Goal: Task Accomplishment & Management: Use online tool/utility

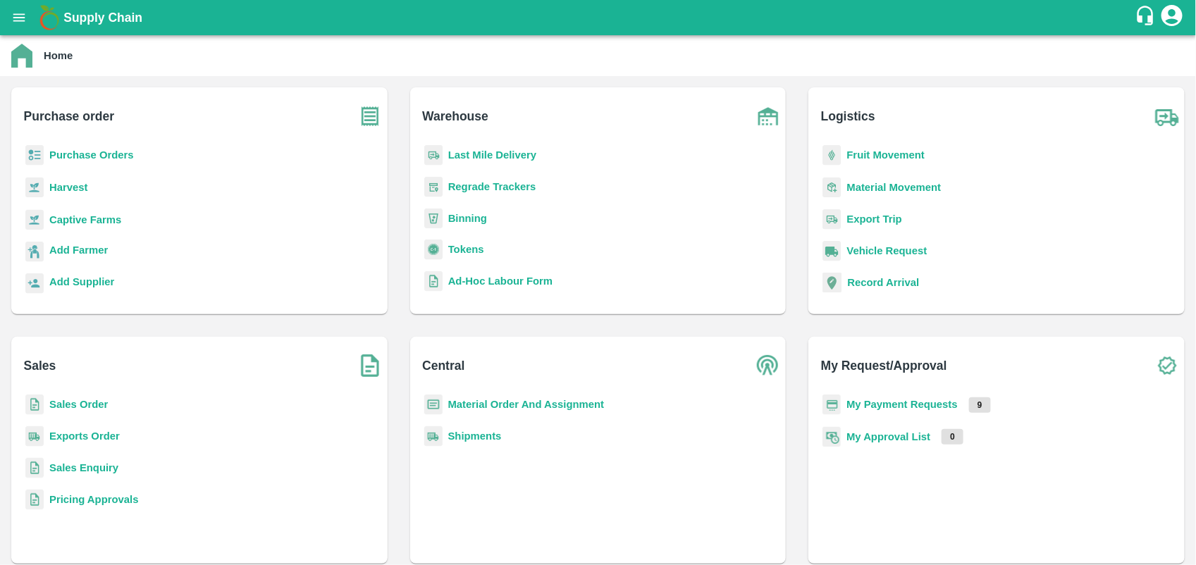
scroll to position [180, 0]
click at [460, 245] on b "Tokens" at bounding box center [466, 247] width 36 height 11
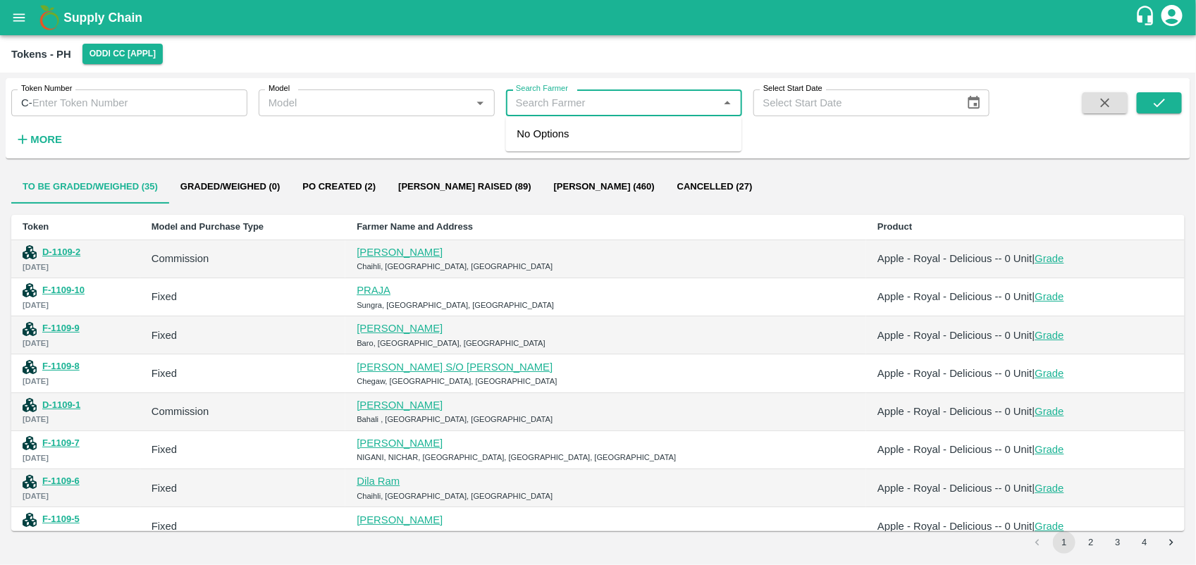
click at [567, 108] on input "Search Farmer" at bounding box center [612, 103] width 204 height 18
click at [621, 136] on div "VIDU RAM-9817470721" at bounding box center [579, 134] width 113 height 16
type input "VIDU RAM-9817470721"
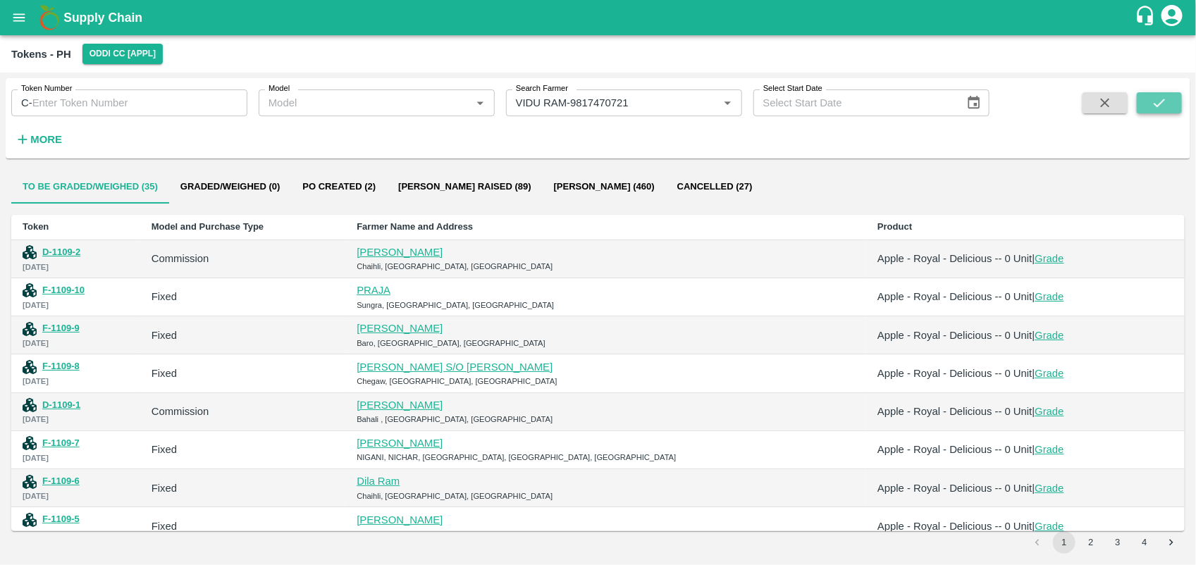
click at [1165, 97] on icon "submit" at bounding box center [1160, 103] width 16 height 16
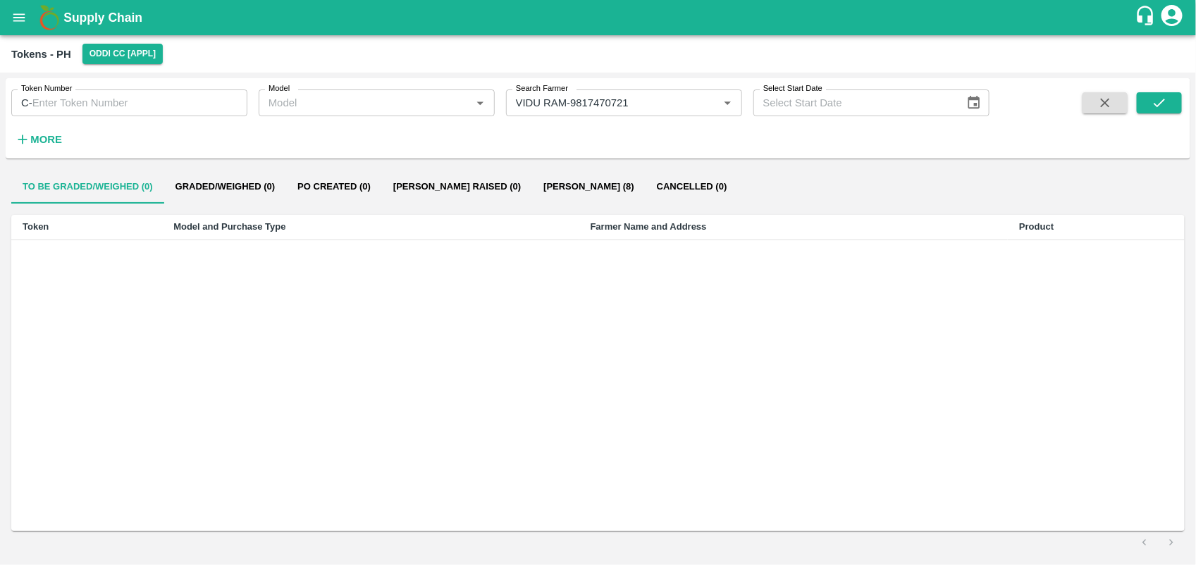
click at [571, 175] on button "Bill Pr Paid (8)" at bounding box center [588, 187] width 113 height 34
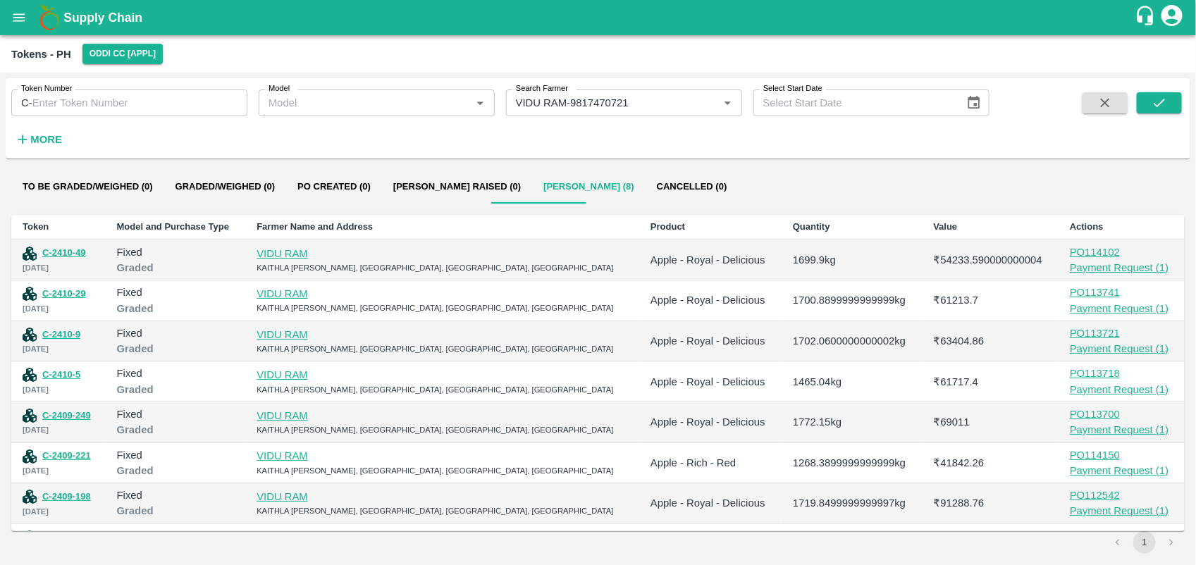
click at [1111, 271] on div "Payment Request ( 1 )" at bounding box center [1122, 268] width 104 height 16
click at [1117, 308] on div "Payment Request ( 1 )" at bounding box center [1122, 309] width 104 height 16
click at [1105, 342] on div "Payment Request ( 1 )" at bounding box center [1122, 349] width 104 height 16
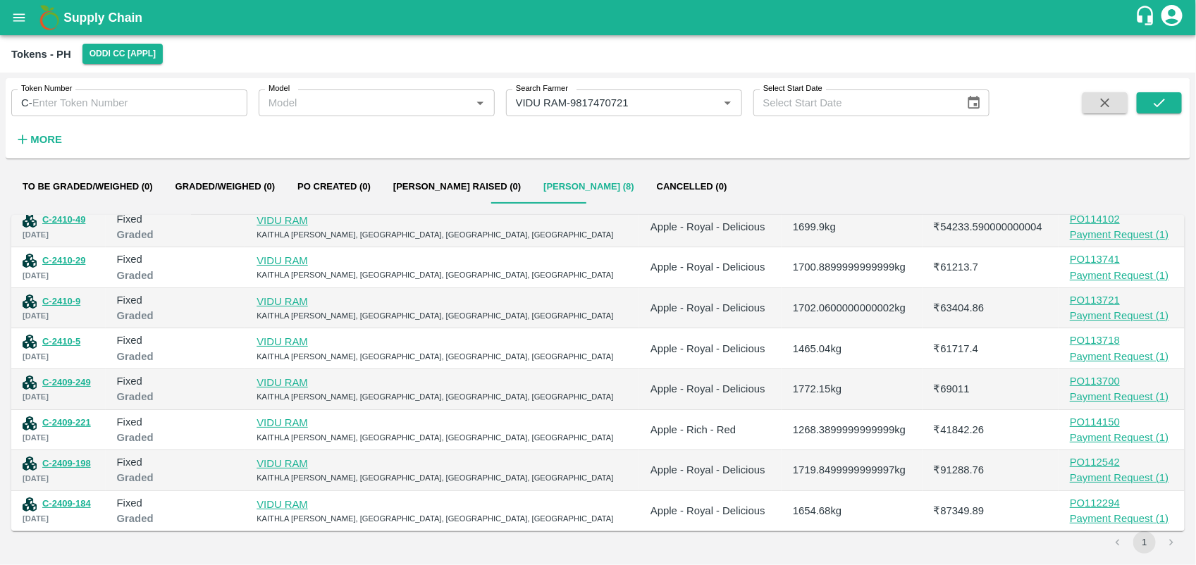
click at [1114, 357] on div "Payment Request ( 1 )" at bounding box center [1122, 357] width 104 height 16
click at [1129, 396] on div "Payment Request ( 1 )" at bounding box center [1122, 397] width 104 height 16
click at [1116, 441] on div "Payment Request ( 1 )" at bounding box center [1122, 438] width 104 height 16
click at [1129, 477] on div "Payment Request ( 1 )" at bounding box center [1122, 478] width 104 height 16
click at [1129, 516] on div "Payment Request ( 1 )" at bounding box center [1122, 519] width 104 height 16
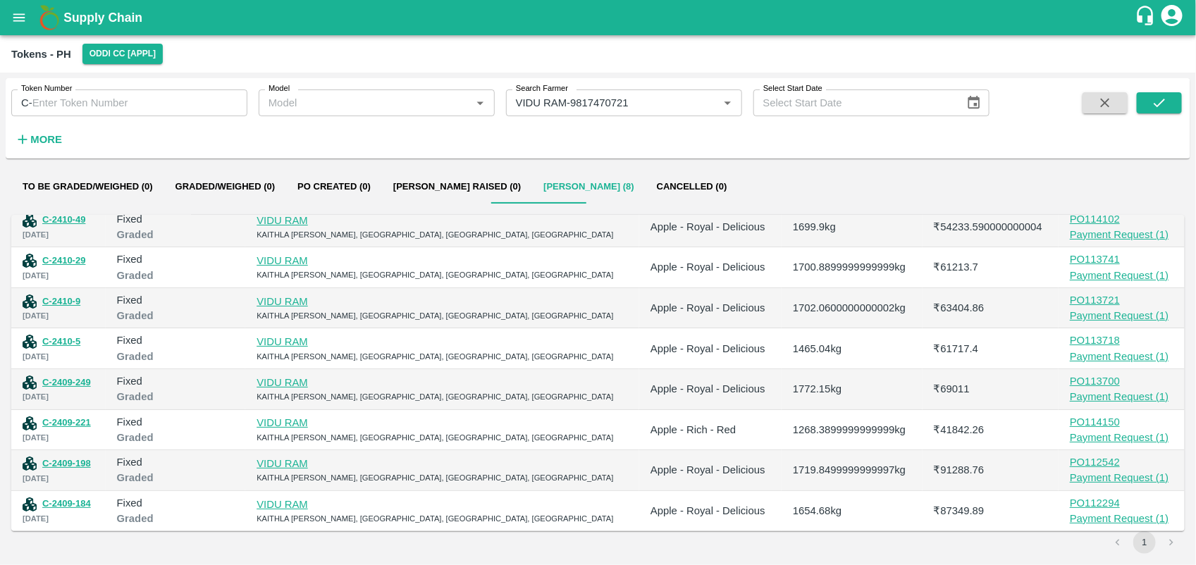
click at [1093, 434] on div "Payment Request ( 1 )" at bounding box center [1122, 438] width 104 height 16
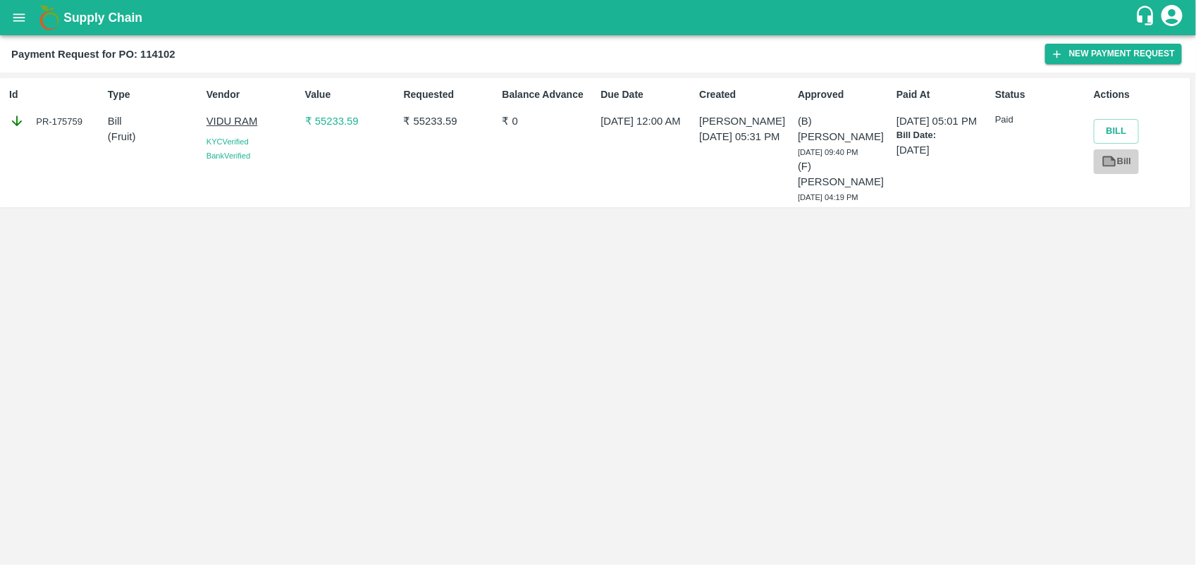
click at [1105, 156] on icon at bounding box center [1109, 161] width 13 height 11
click at [918, 158] on p "[DATE]" at bounding box center [943, 150] width 93 height 16
click at [1109, 156] on icon at bounding box center [1109, 161] width 13 height 11
click at [1122, 155] on link "Bill" at bounding box center [1116, 161] width 45 height 25
click at [1122, 168] on link "Bill" at bounding box center [1116, 161] width 45 height 25
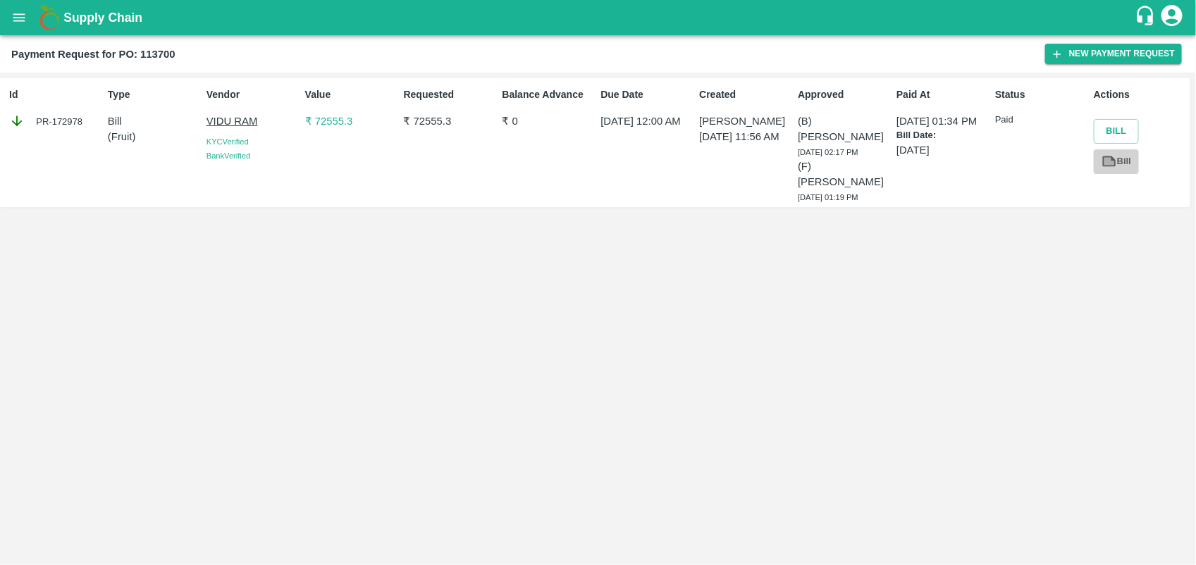
click at [1112, 157] on icon at bounding box center [1109, 161] width 13 height 11
click at [1100, 159] on link "Bill" at bounding box center [1116, 161] width 45 height 25
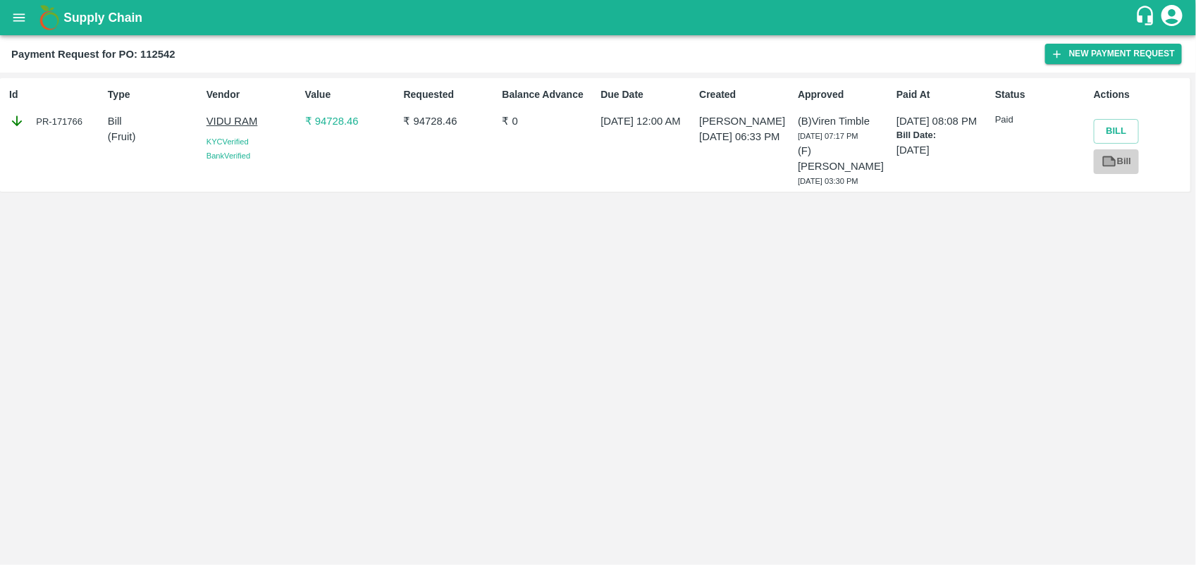
click at [1117, 155] on link "Bill" at bounding box center [1116, 161] width 45 height 25
click at [1114, 155] on icon at bounding box center [1110, 162] width 16 height 16
click at [1121, 164] on link "Bill" at bounding box center [1116, 161] width 45 height 25
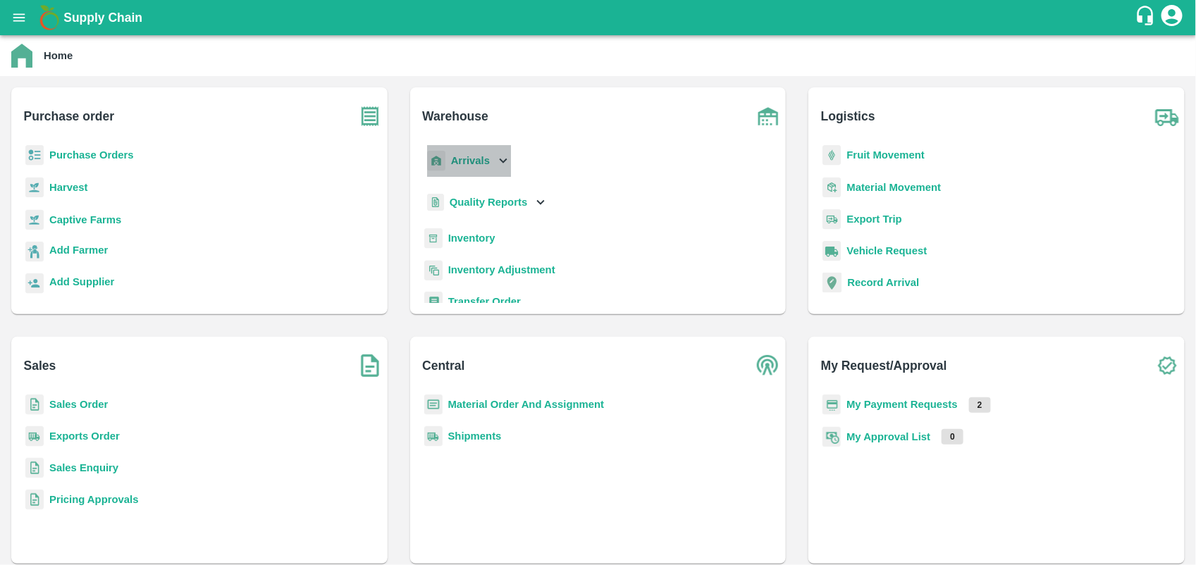
click at [495, 150] on div "Arrivals" at bounding box center [467, 161] width 87 height 32
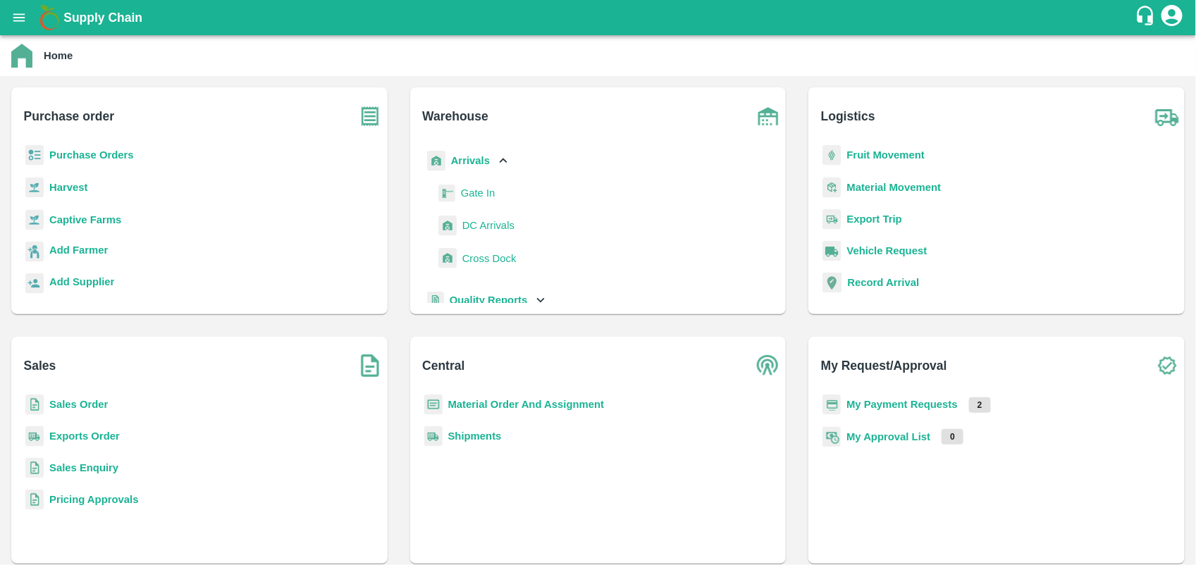
click at [485, 223] on span "DC Arrivals" at bounding box center [488, 226] width 52 height 16
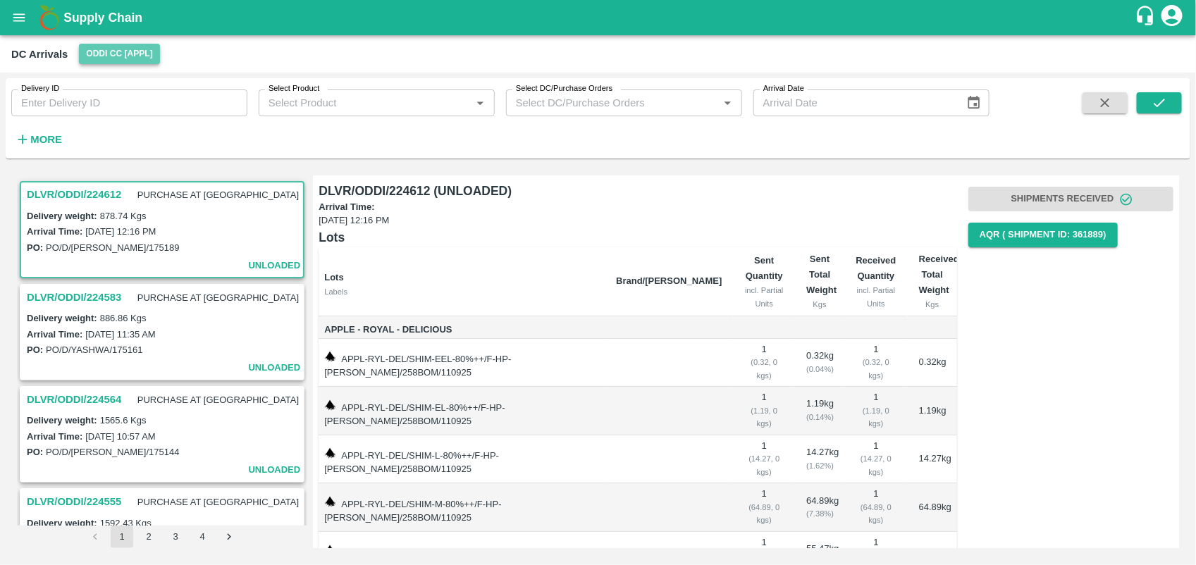
click at [127, 59] on button "Oddi CC [APPL]" at bounding box center [119, 54] width 81 height 20
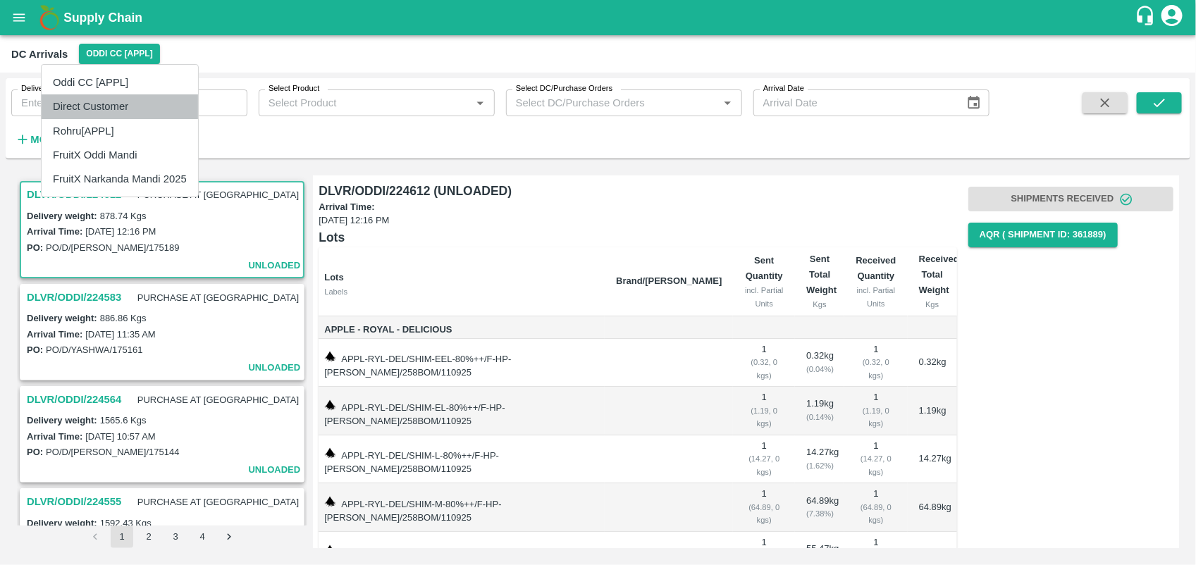
click at [113, 104] on li "Direct Customer" at bounding box center [120, 106] width 156 height 24
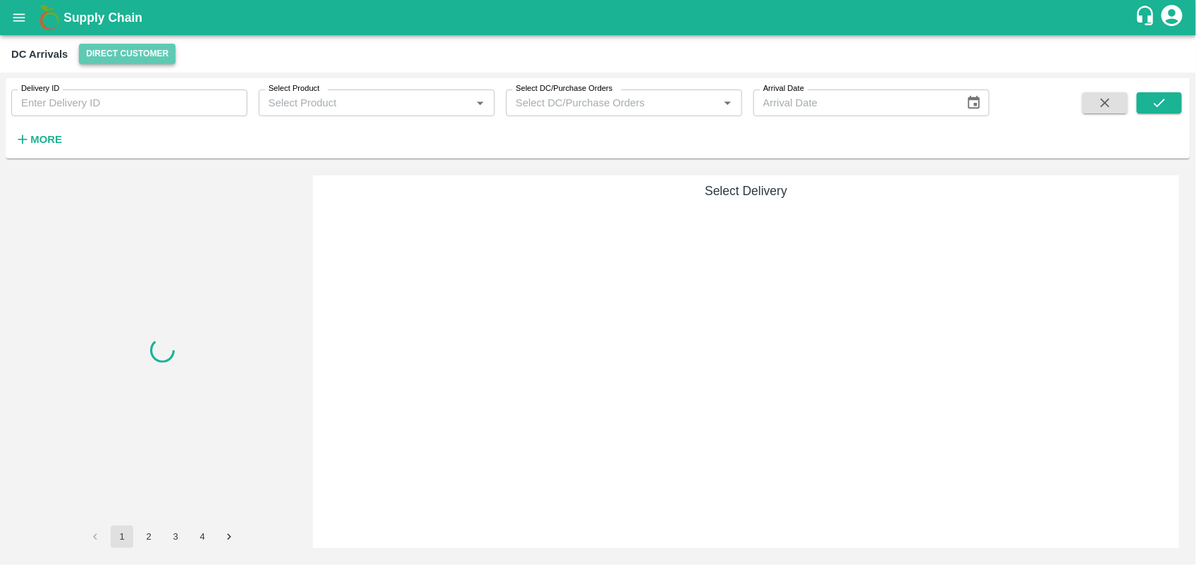
click at [109, 62] on button "Direct Customer" at bounding box center [127, 54] width 97 height 20
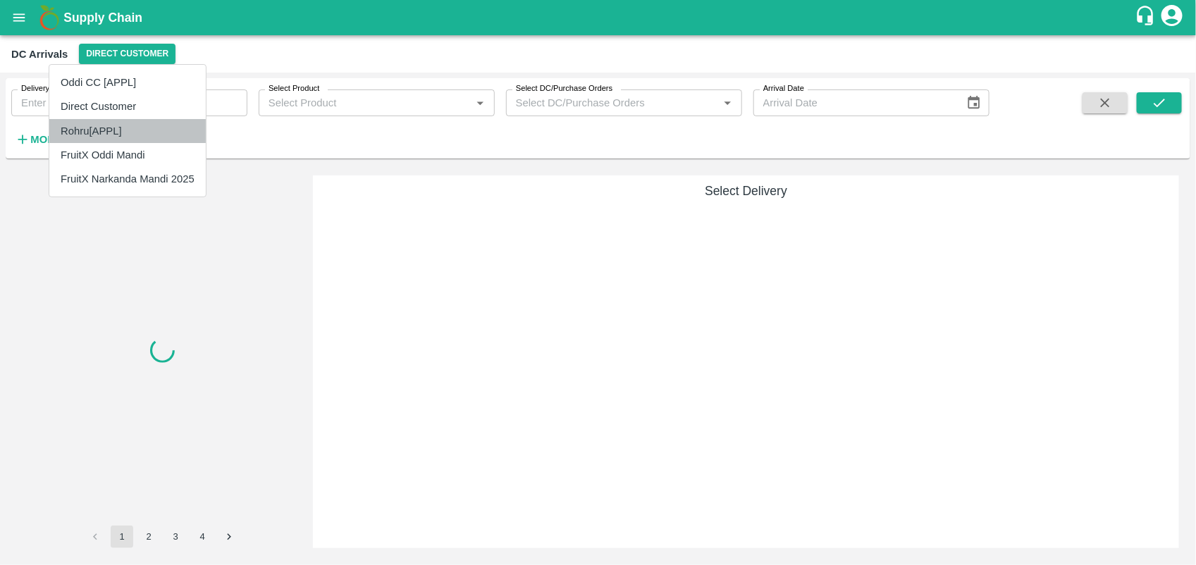
click at [127, 131] on li "Rohru[APPL]" at bounding box center [127, 131] width 156 height 24
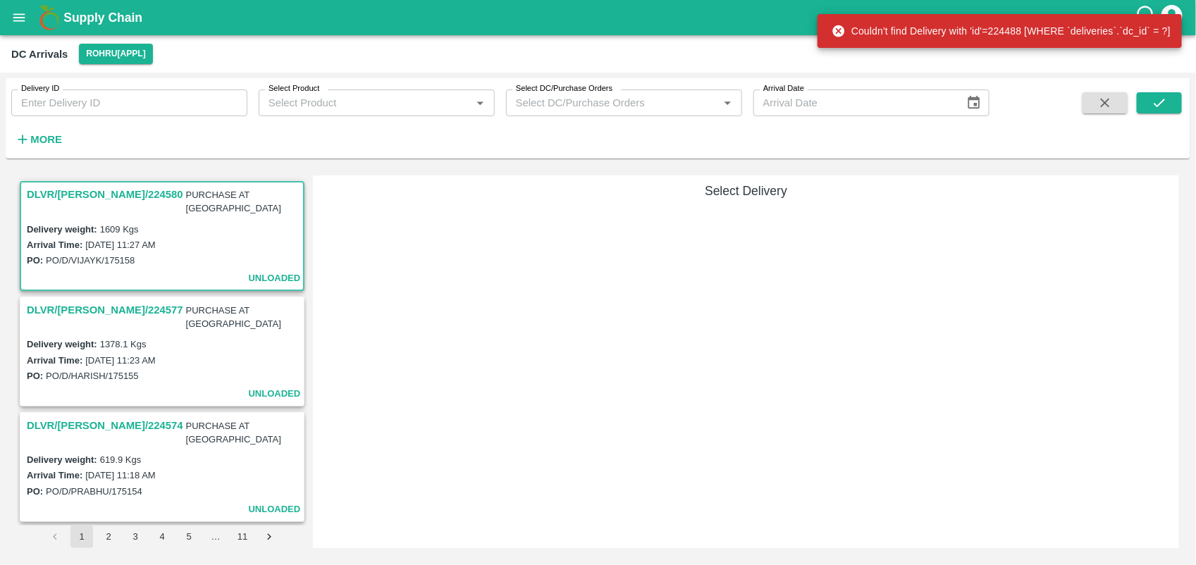
scroll to position [5, 0]
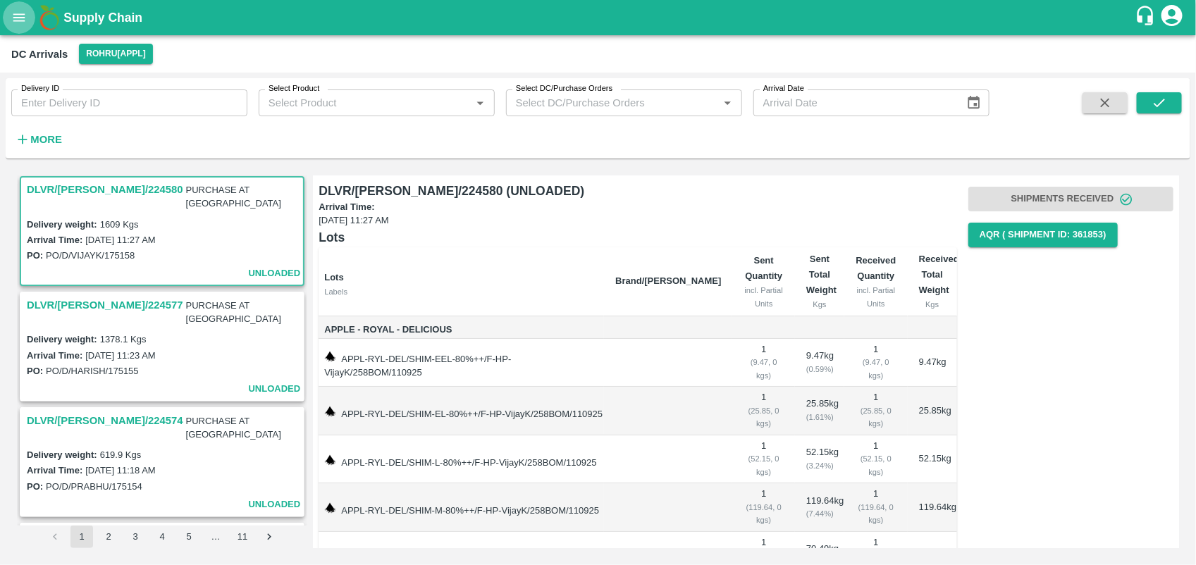
click at [15, 23] on icon "open drawer" at bounding box center [19, 18] width 16 height 16
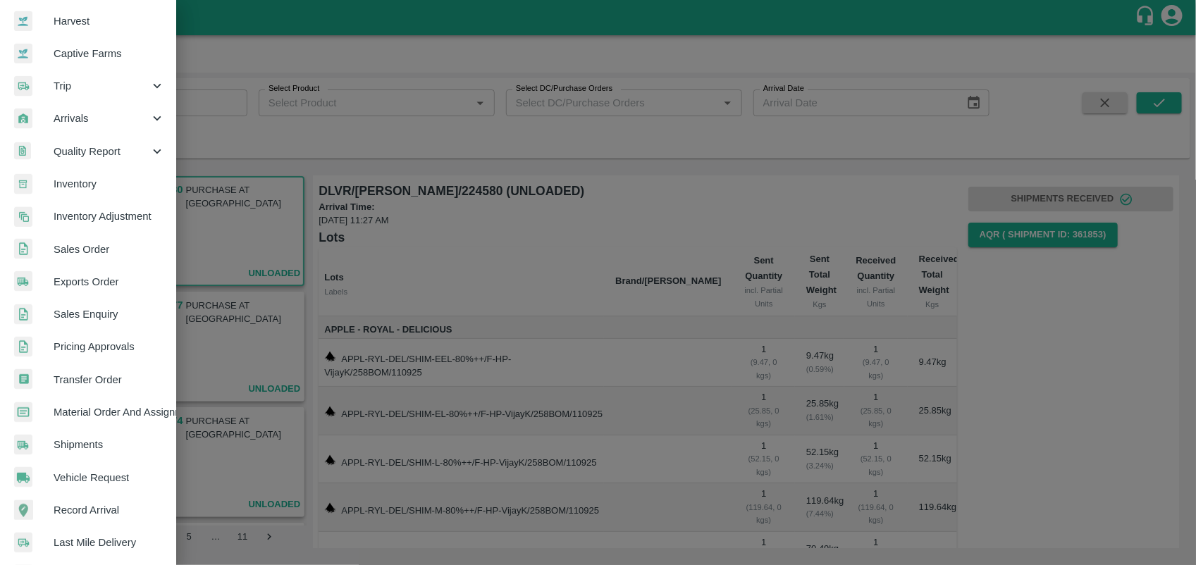
scroll to position [0, 0]
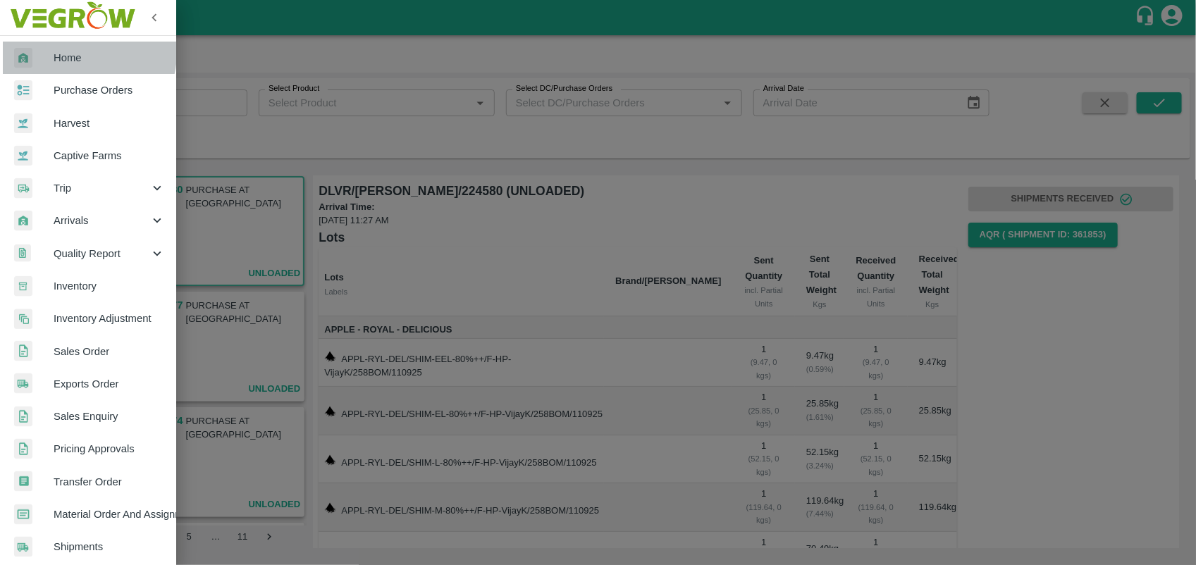
click at [78, 53] on span "Home" at bounding box center [109, 58] width 111 height 16
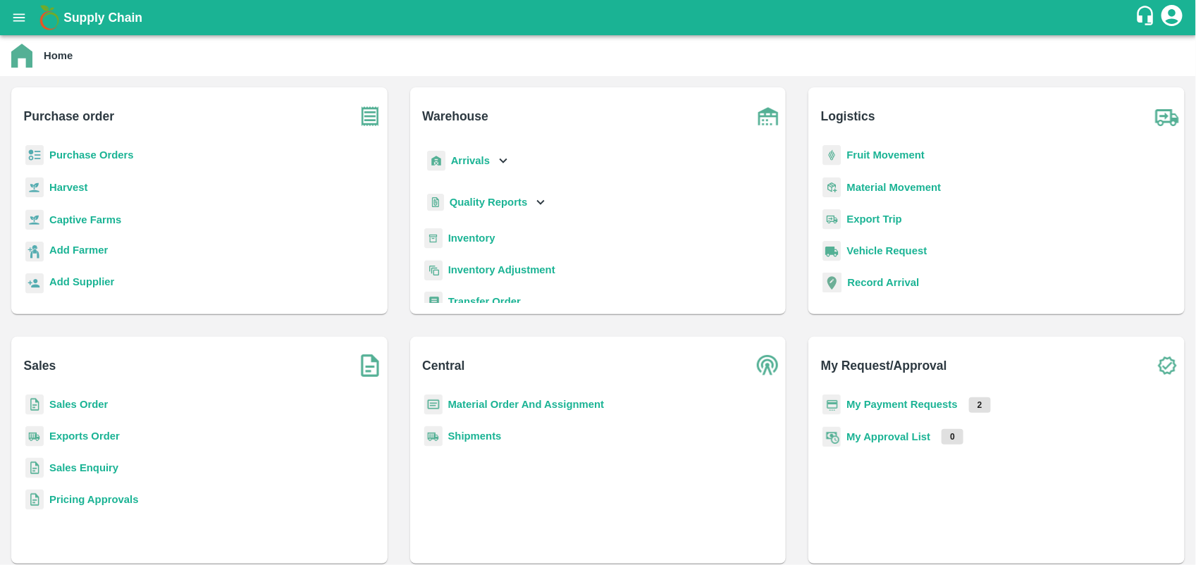
click at [20, 15] on icon "open drawer" at bounding box center [19, 17] width 12 height 8
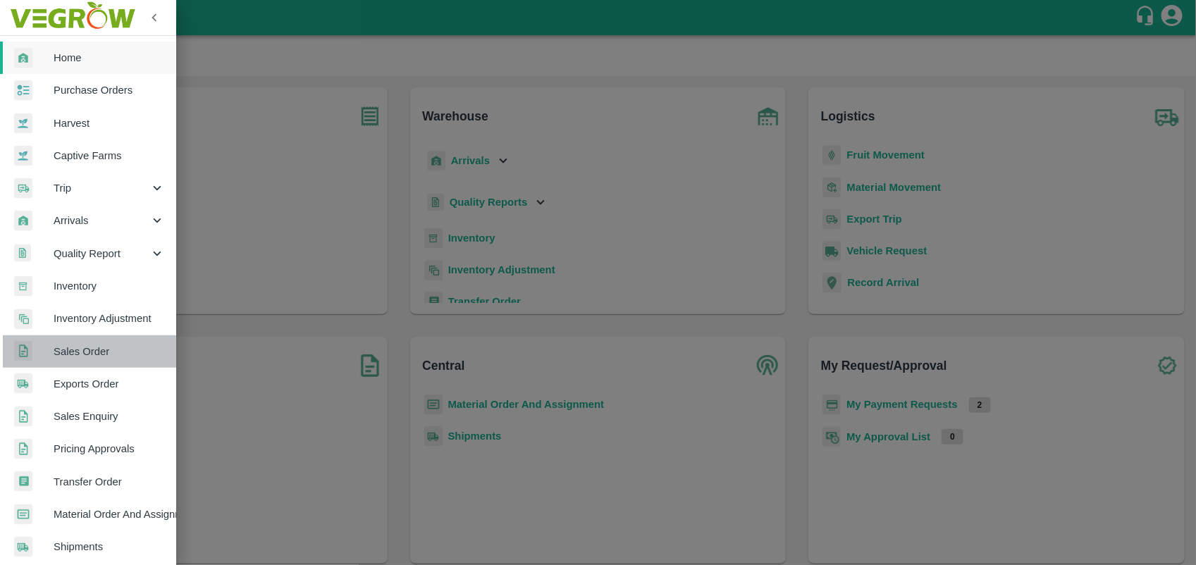
click at [128, 344] on span "Sales Order" at bounding box center [109, 352] width 111 height 16
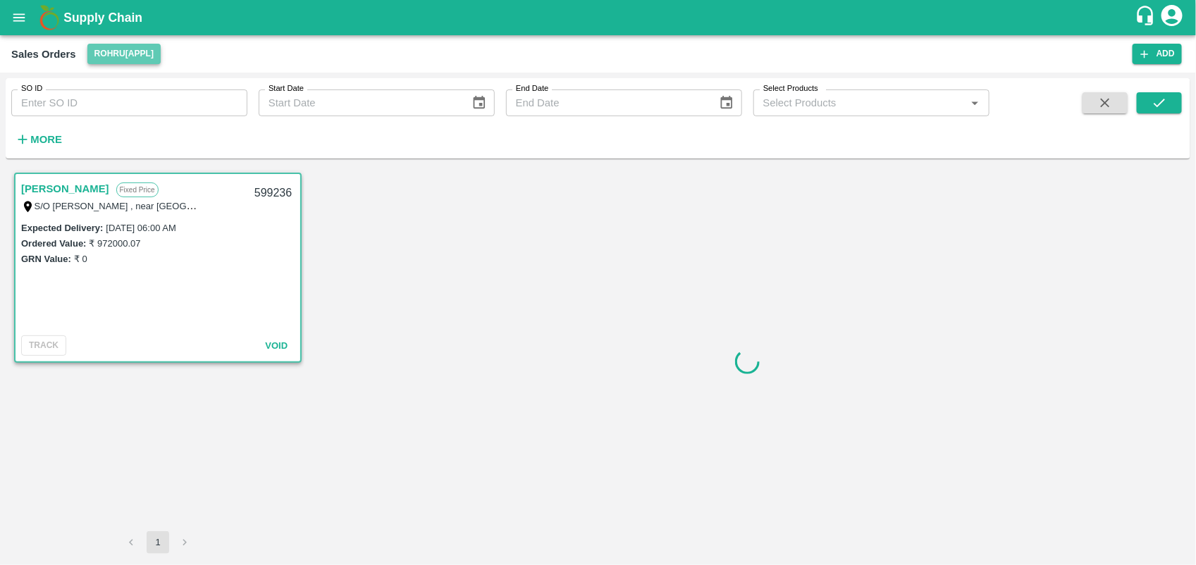
click at [123, 60] on button "Rohru[APPL]" at bounding box center [123, 54] width 73 height 20
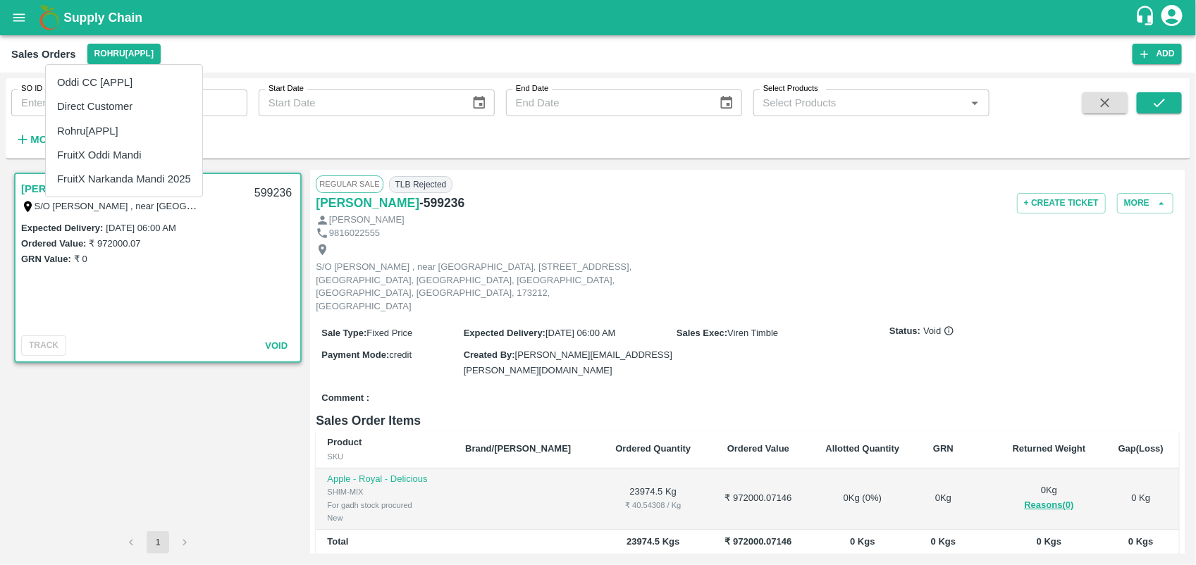
click at [725, 226] on div at bounding box center [598, 282] width 1196 height 565
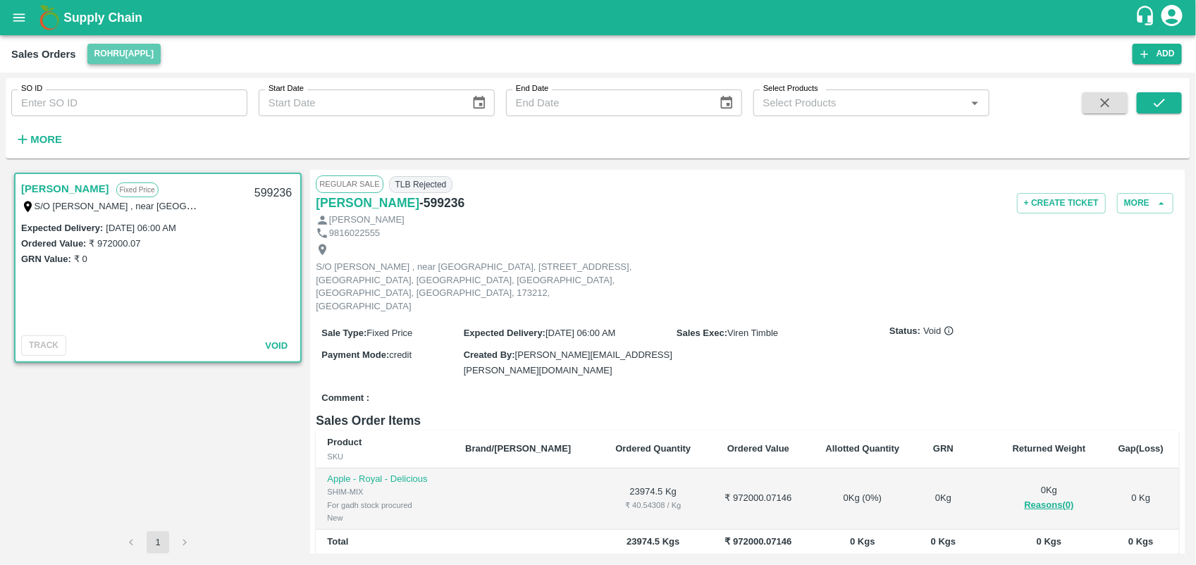
click at [139, 53] on button "Rohru[APPL]" at bounding box center [123, 54] width 73 height 20
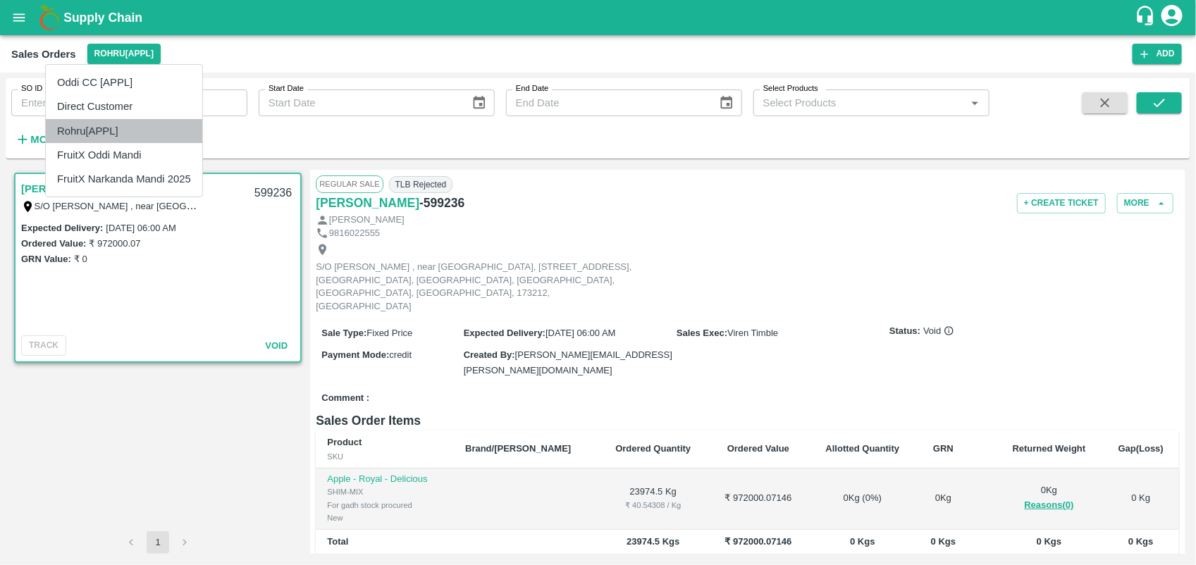
click at [110, 120] on li "Rohru[APPL]" at bounding box center [124, 131] width 156 height 24
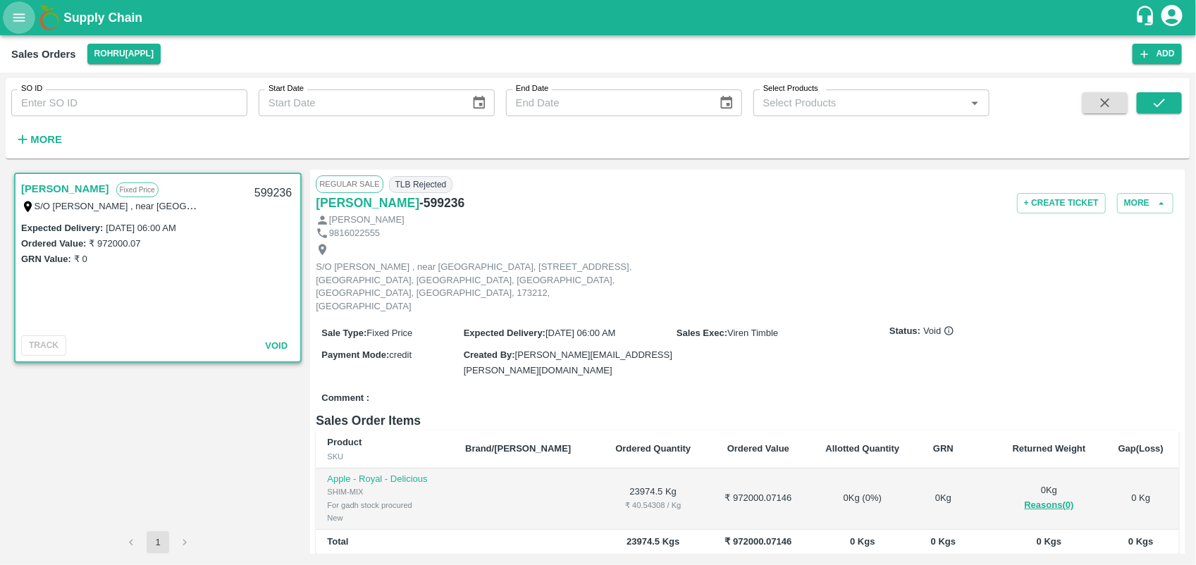
click at [13, 25] on icon "open drawer" at bounding box center [19, 18] width 16 height 16
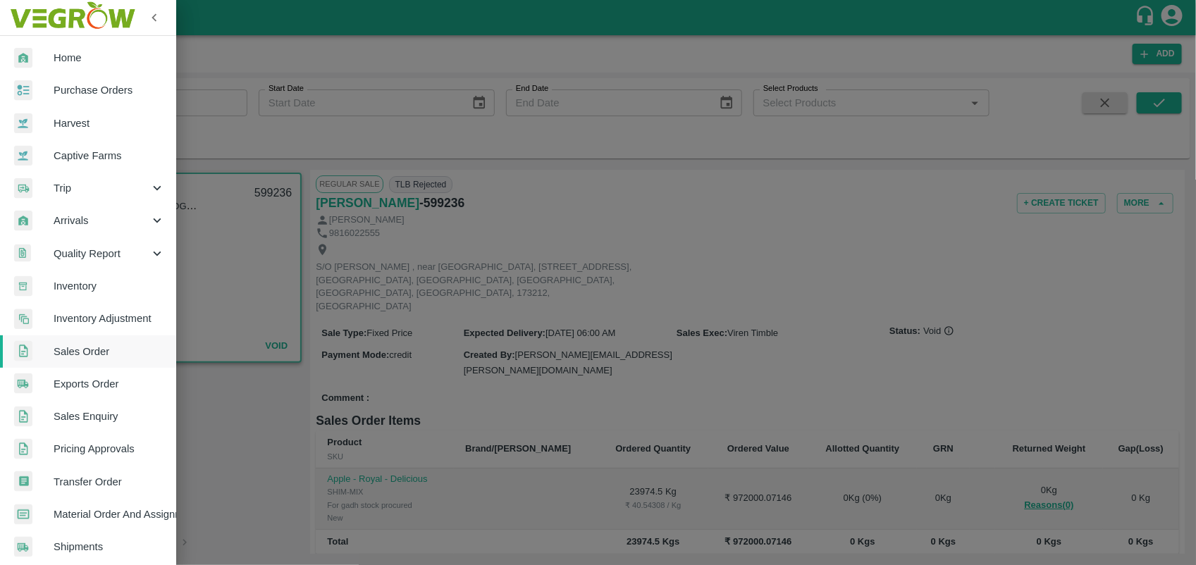
click at [102, 233] on div "Arrivals" at bounding box center [88, 220] width 176 height 32
click at [322, 161] on div at bounding box center [598, 282] width 1196 height 565
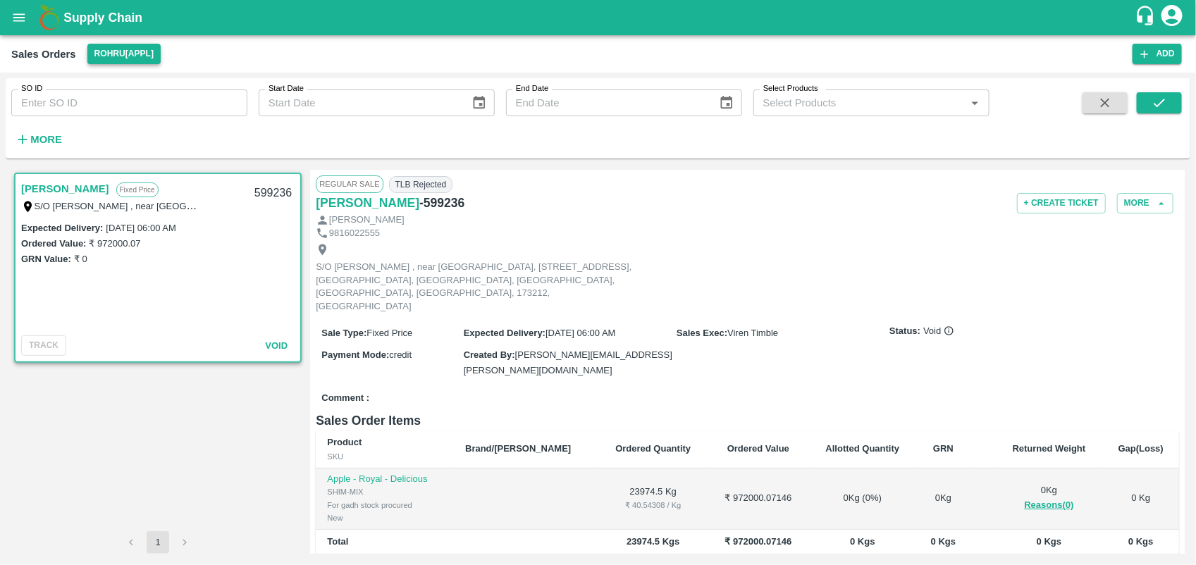
click at [113, 51] on button "Rohru[APPL]" at bounding box center [123, 54] width 73 height 20
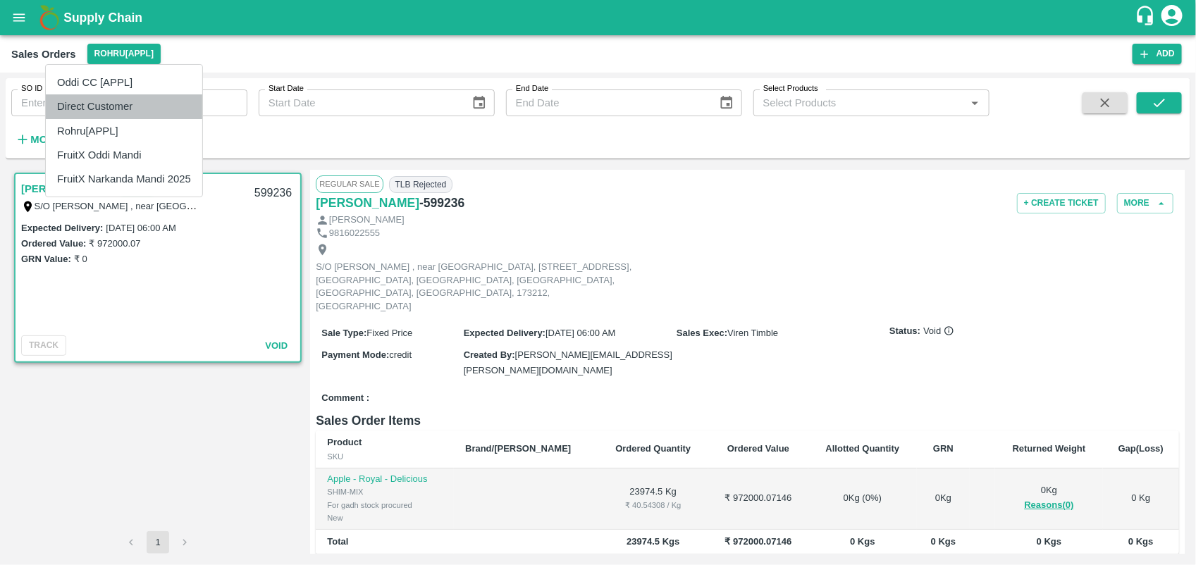
click at [95, 100] on li "Direct Customer" at bounding box center [124, 106] width 156 height 24
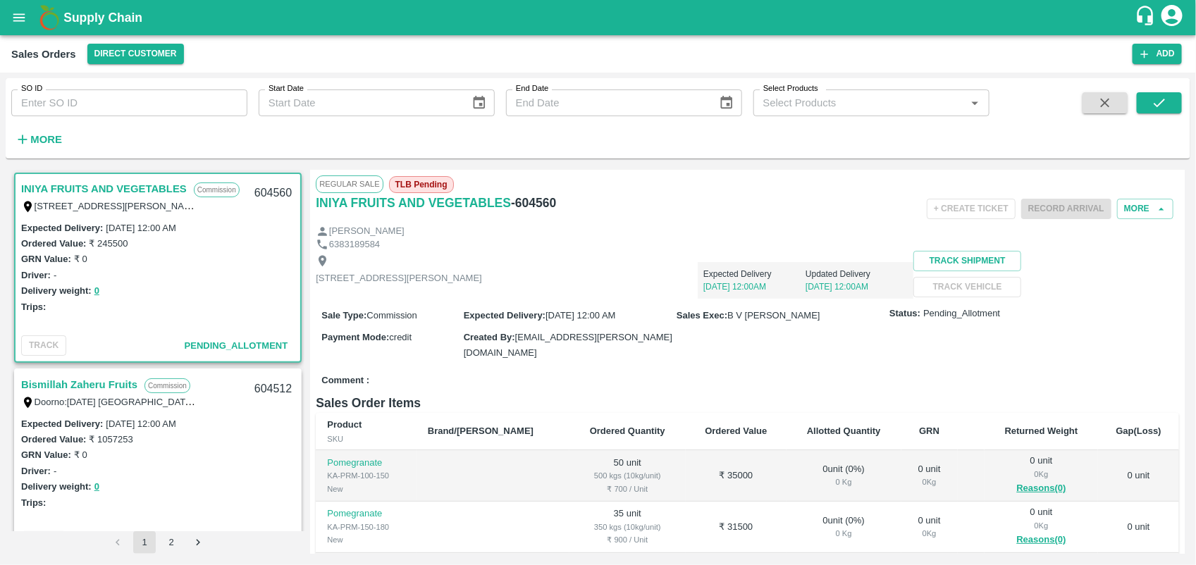
click at [113, 184] on link "INIYA FRUITS AND VEGETABLES" at bounding box center [104, 189] width 166 height 18
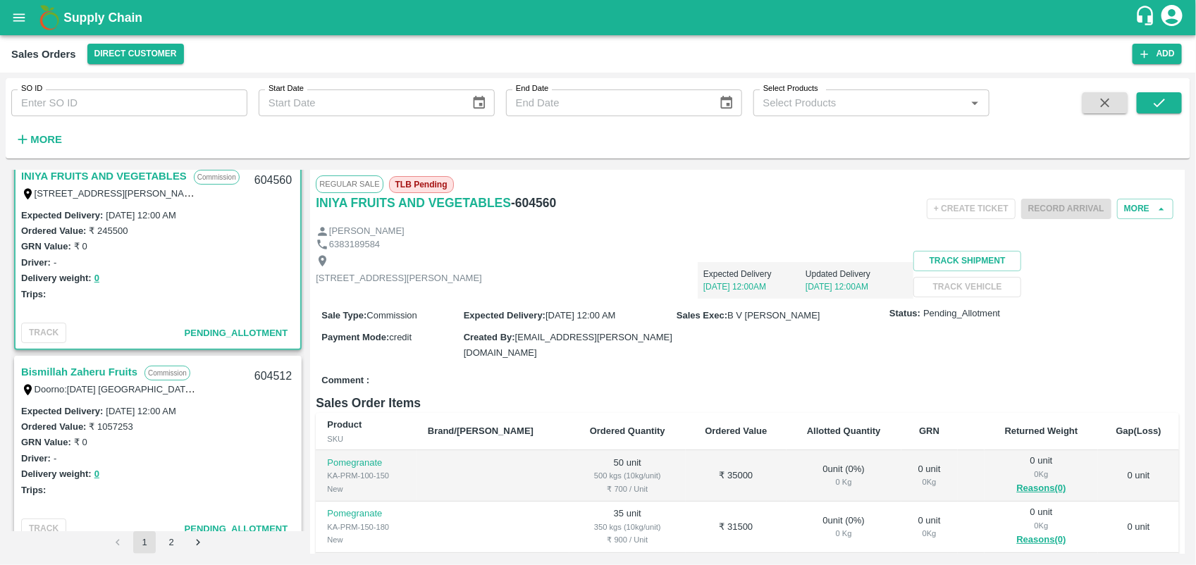
scroll to position [14, 0]
click at [141, 51] on button "Direct Customer" at bounding box center [135, 54] width 97 height 20
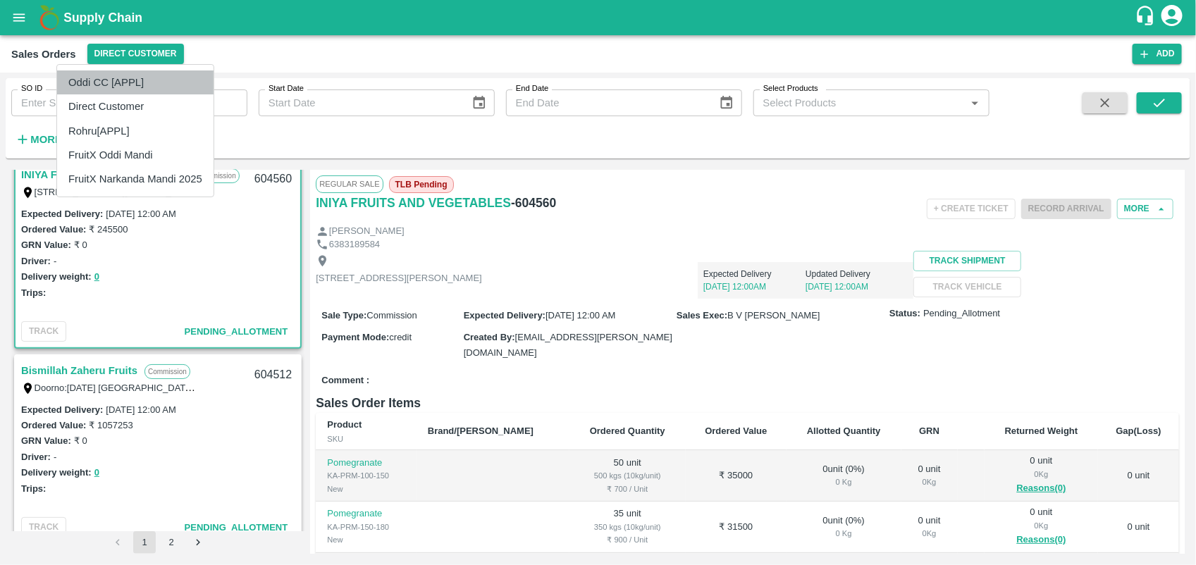
click at [134, 81] on li "Oddi CC [APPL]" at bounding box center [135, 82] width 156 height 24
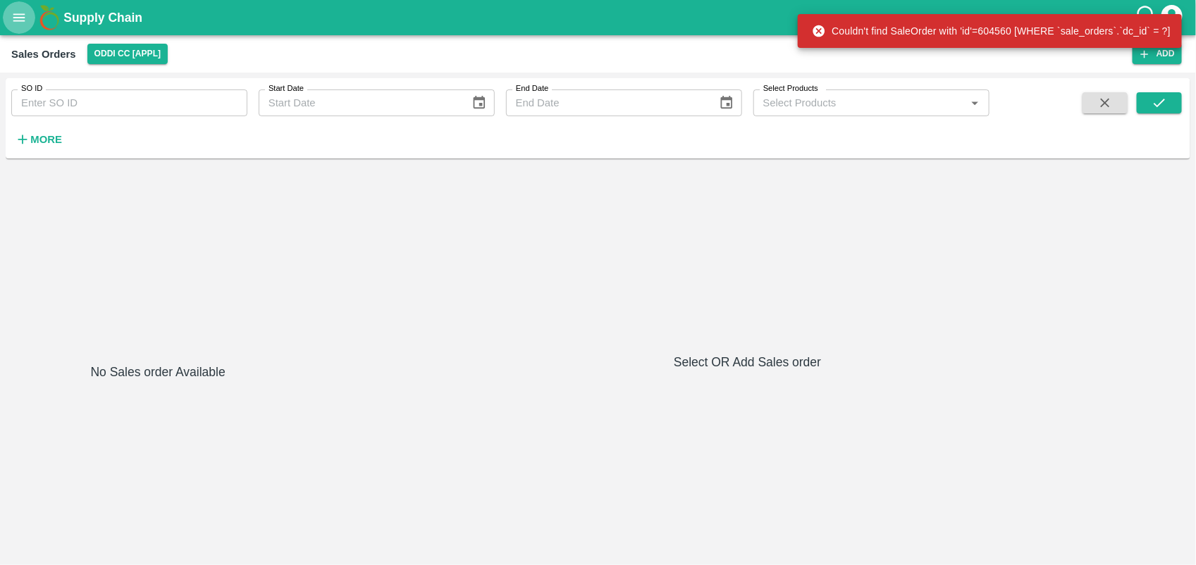
click at [13, 27] on button "open drawer" at bounding box center [19, 17] width 32 height 32
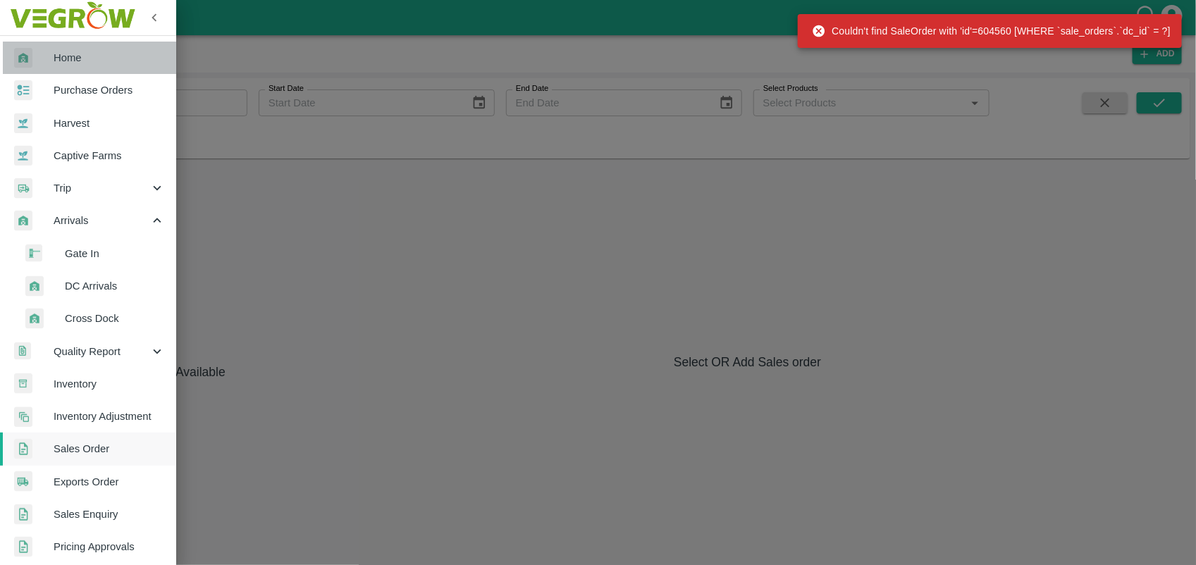
click at [111, 57] on span "Home" at bounding box center [109, 58] width 111 height 16
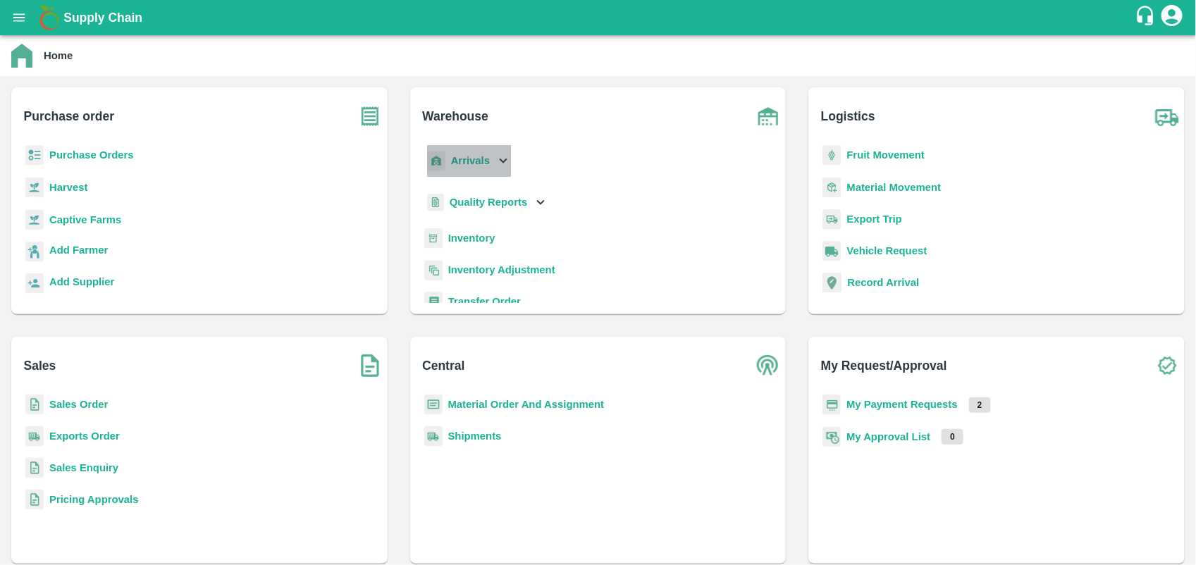
click at [481, 149] on div "Arrivals" at bounding box center [467, 161] width 87 height 32
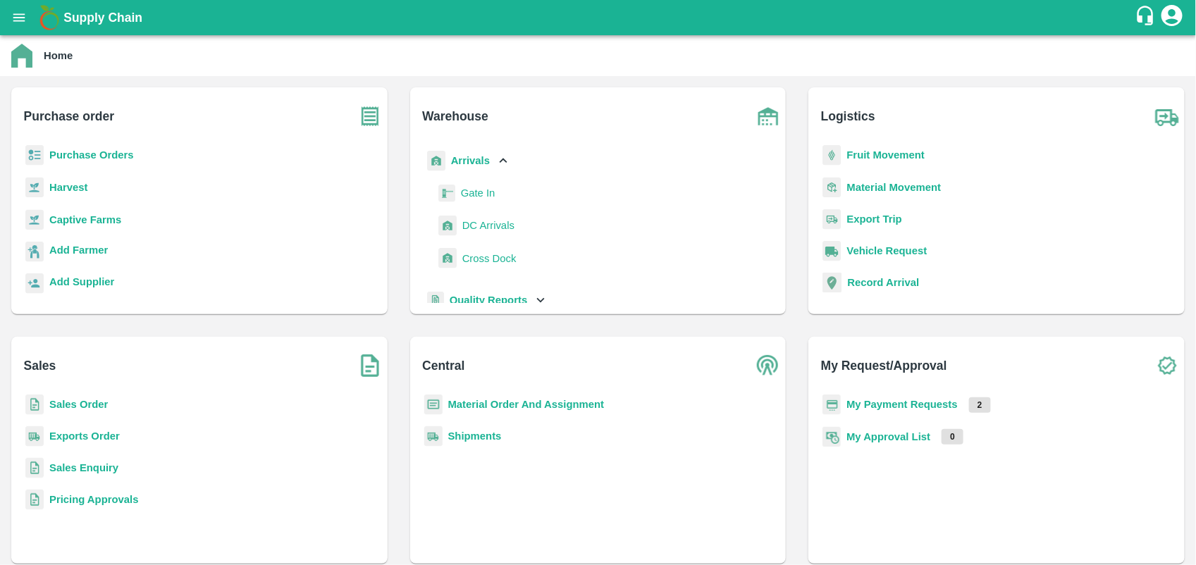
click at [479, 215] on link "DC Arrivals" at bounding box center [488, 225] width 52 height 21
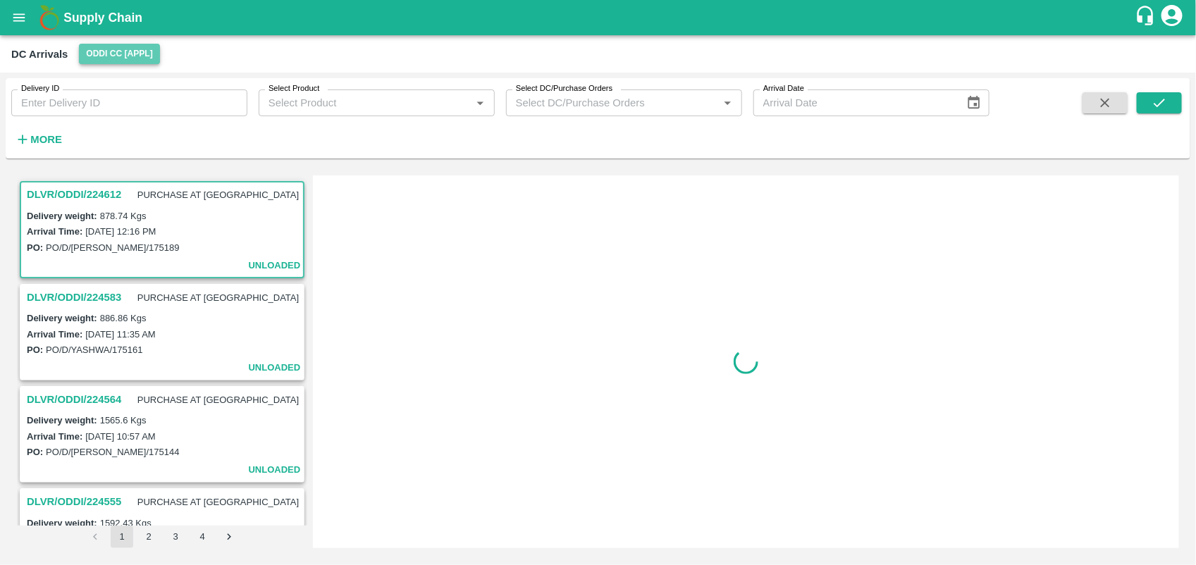
click at [134, 51] on button "Oddi CC [APPL]" at bounding box center [119, 54] width 81 height 20
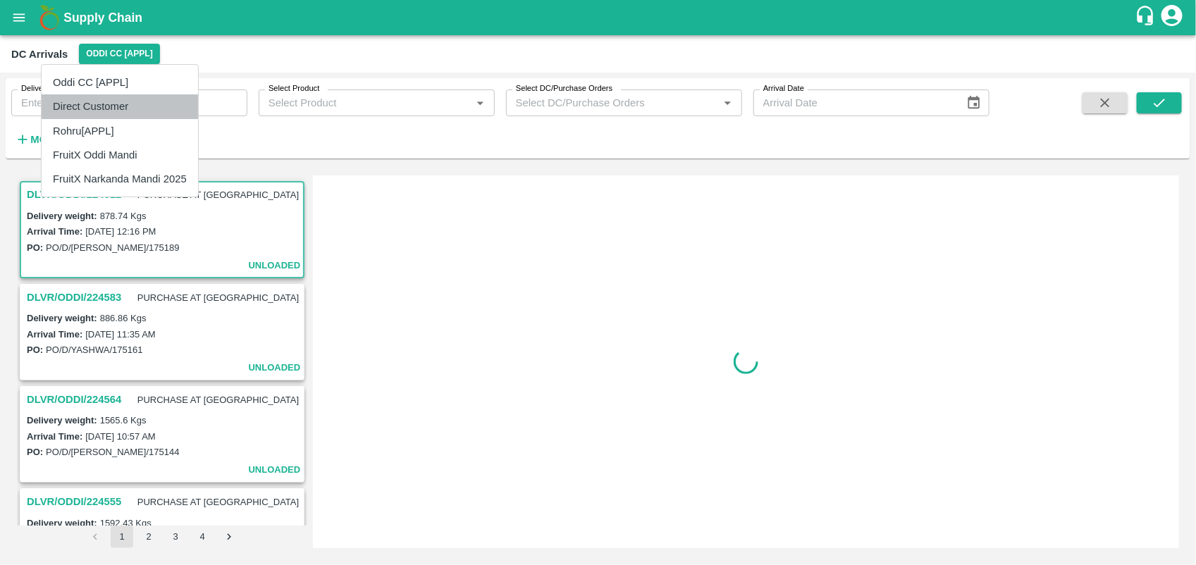
click at [125, 108] on li "Direct Customer" at bounding box center [120, 106] width 156 height 24
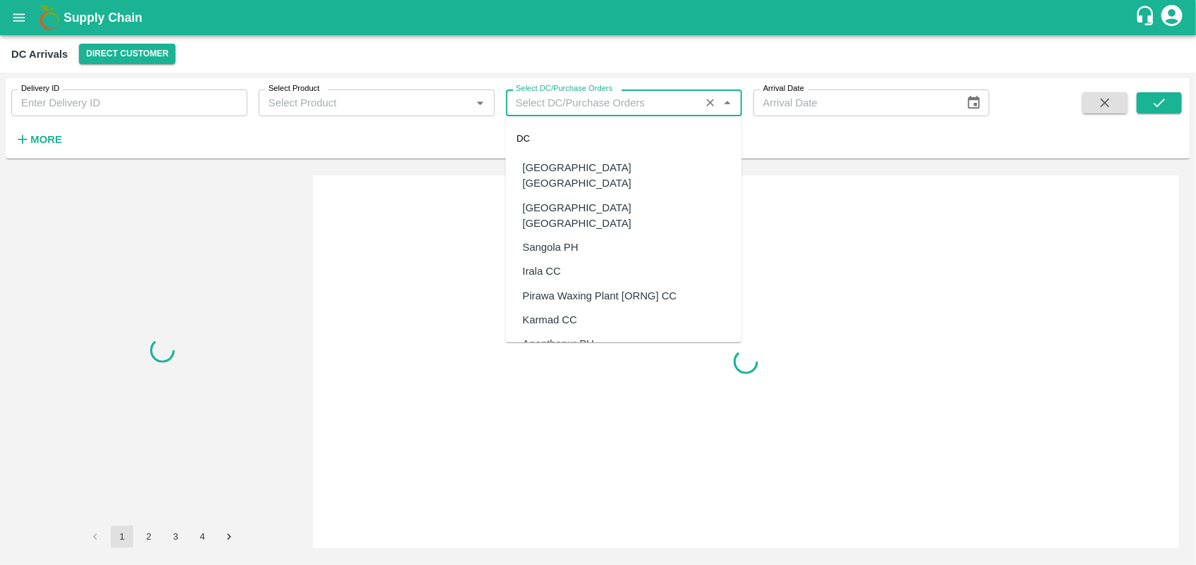
click at [567, 97] on input "Select DC/Purchase Orders" at bounding box center [603, 103] width 186 height 18
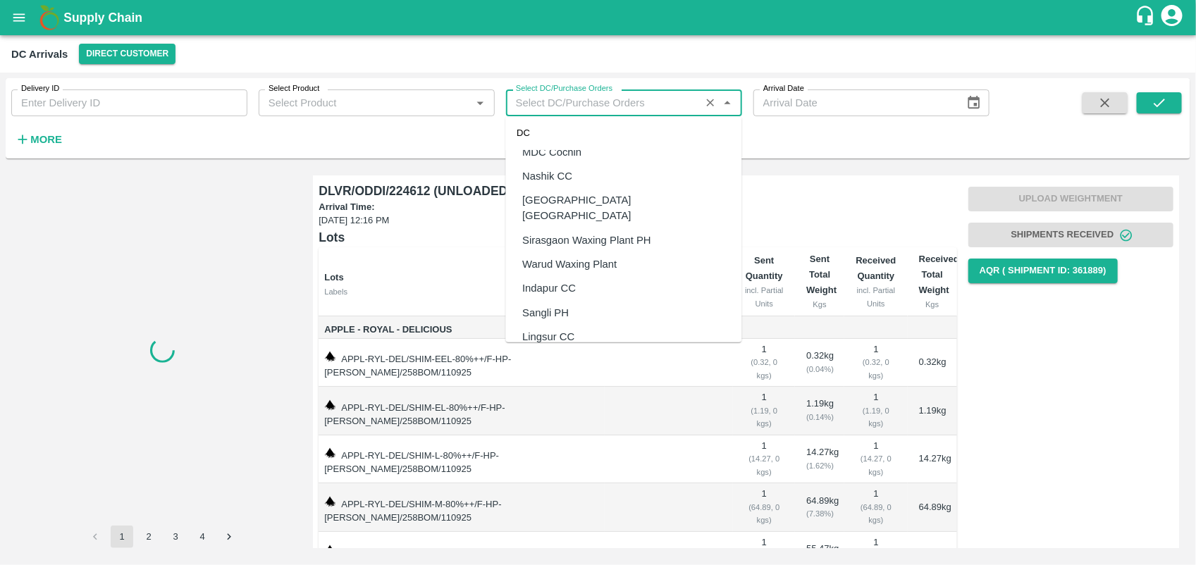
scroll to position [219, 0]
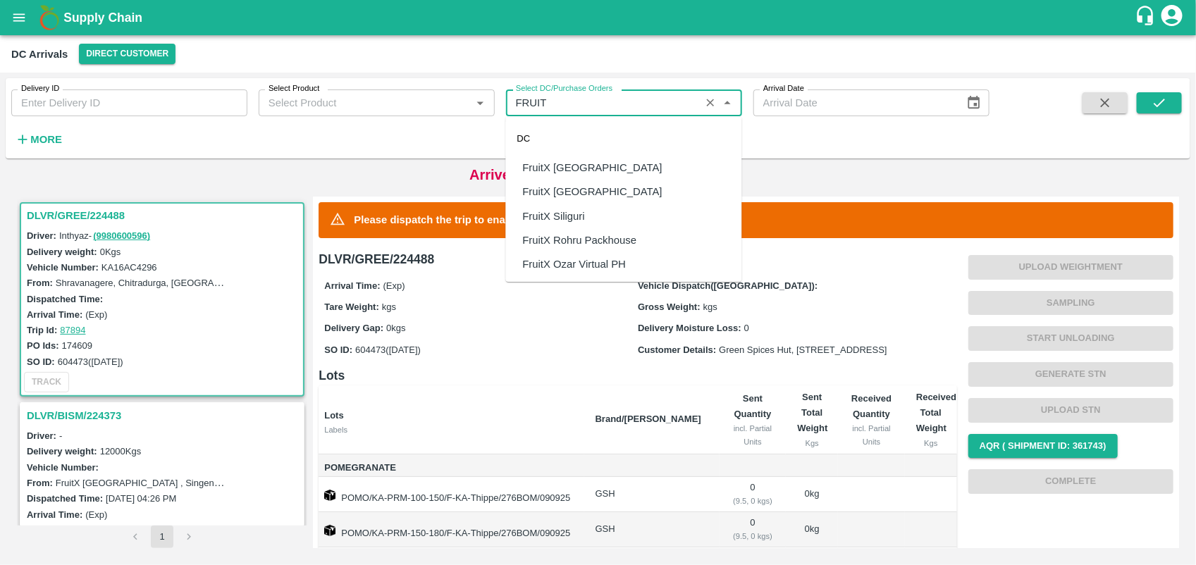
type input "FRUIT"
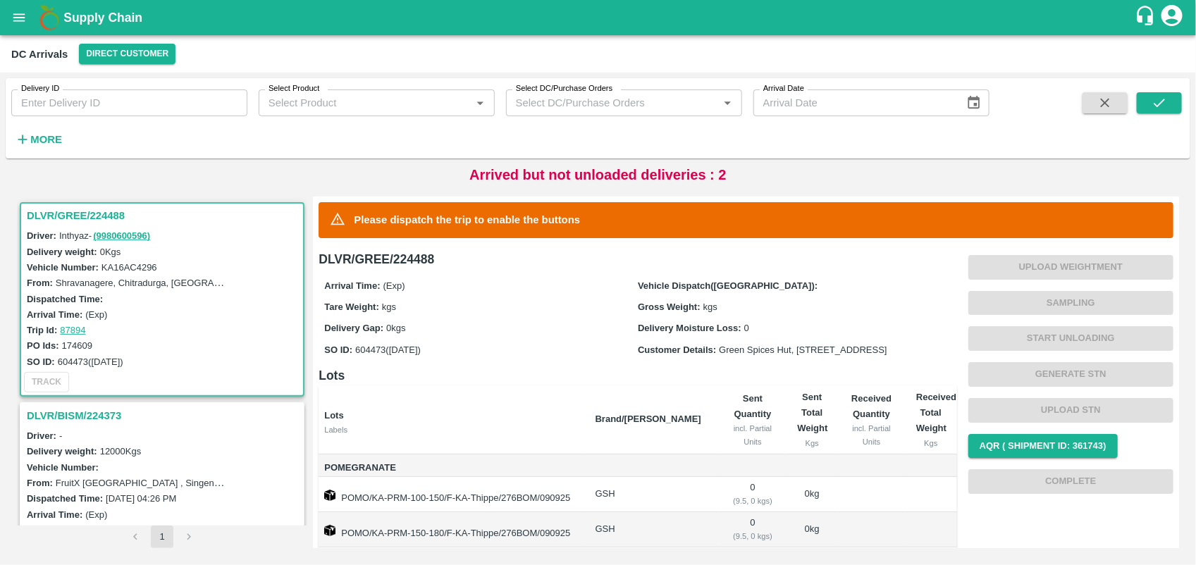
click at [202, 185] on div "DLVR/GREE/224488 Driver: Inthyaz - ( 9980600596 ) Delivery weight: 0 Kgs Vehicl…" at bounding box center [598, 372] width 1185 height 374
click at [47, 217] on h3 "DLVR/GREE/224488" at bounding box center [164, 216] width 275 height 18
click at [558, 108] on input "Select DC/Purchase Orders" at bounding box center [603, 103] width 186 height 18
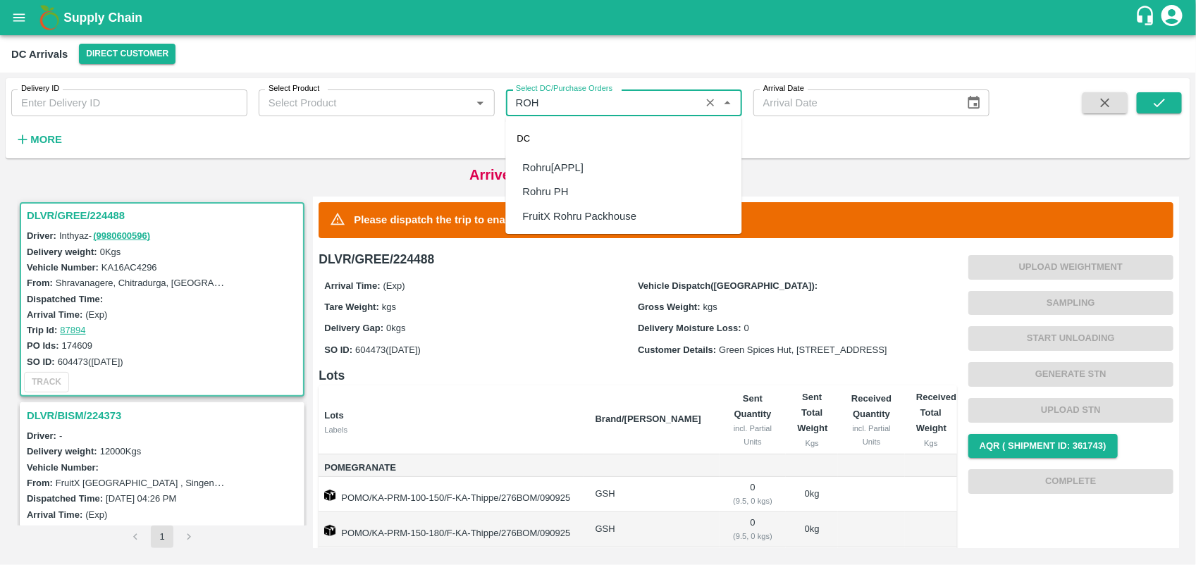
type input "ROH"
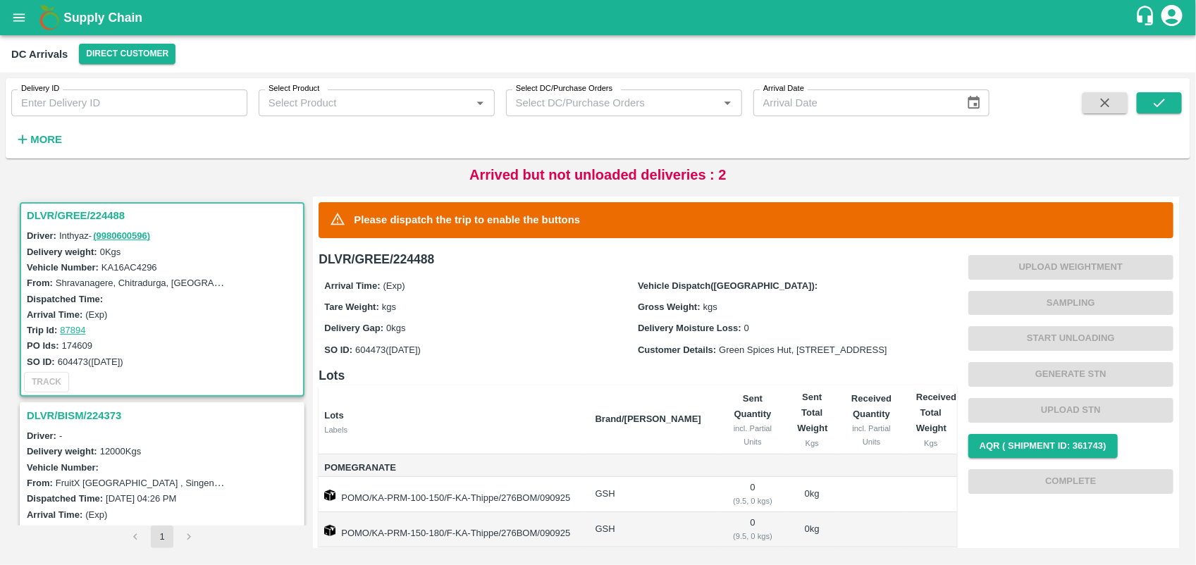
click at [185, 185] on div "DLVR/GREE/224488 Driver: Inthyaz - ( 9980600596 ) Delivery weight: 0 Kgs Vehicl…" at bounding box center [598, 372] width 1185 height 374
click at [12, 29] on button "open drawer" at bounding box center [19, 17] width 32 height 32
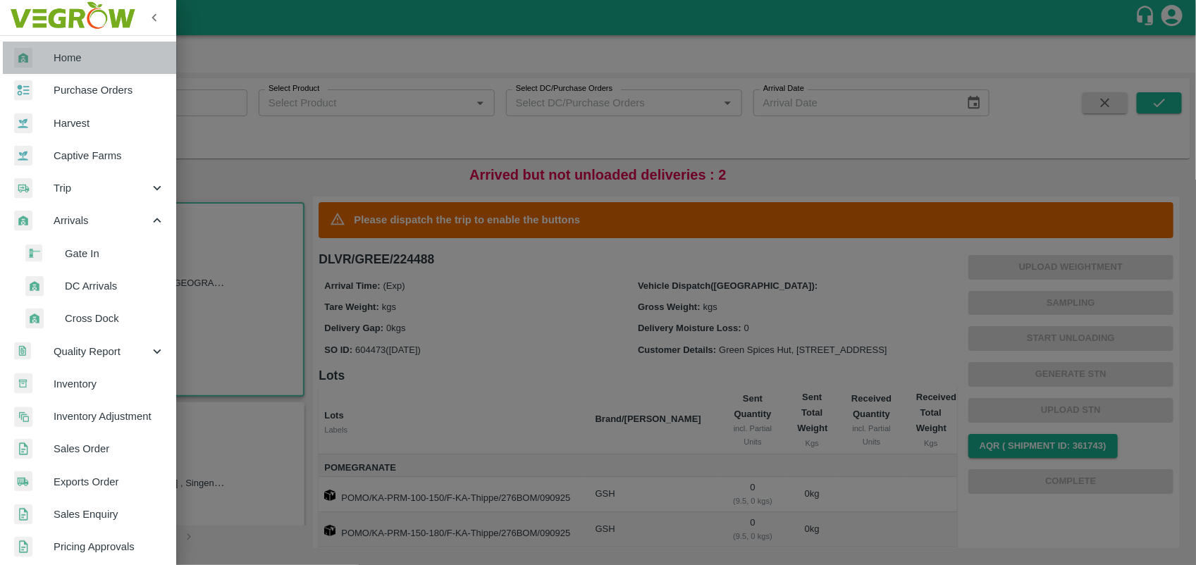
click at [121, 73] on link "Home" at bounding box center [88, 58] width 176 height 32
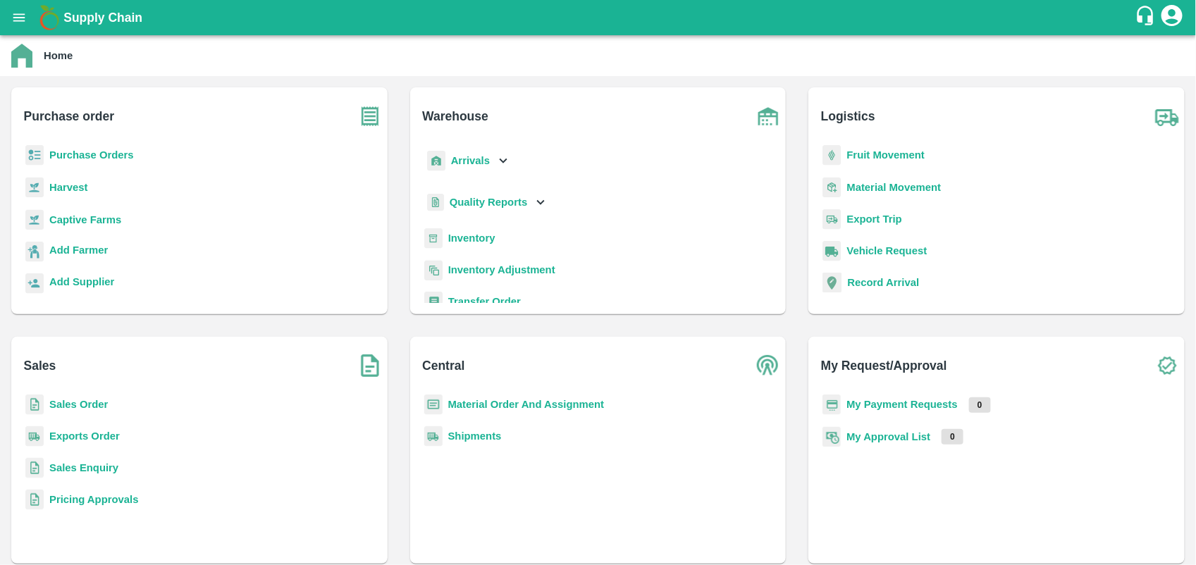
click at [887, 403] on b "My Payment Requests" at bounding box center [902, 404] width 111 height 11
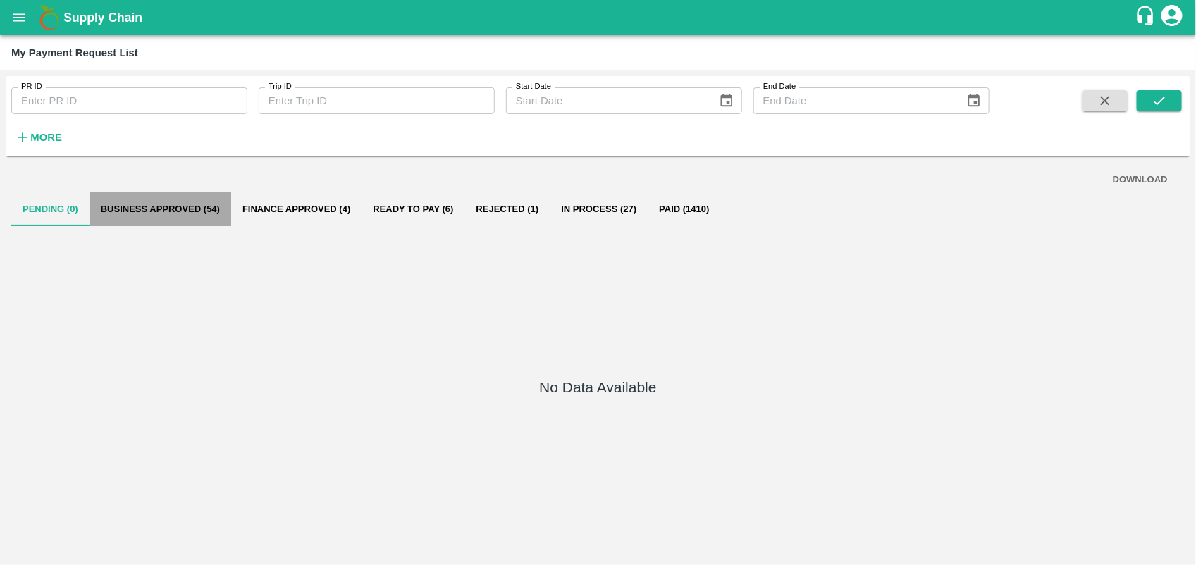
click at [192, 223] on button "Business Approved (54)" at bounding box center [161, 209] width 142 height 34
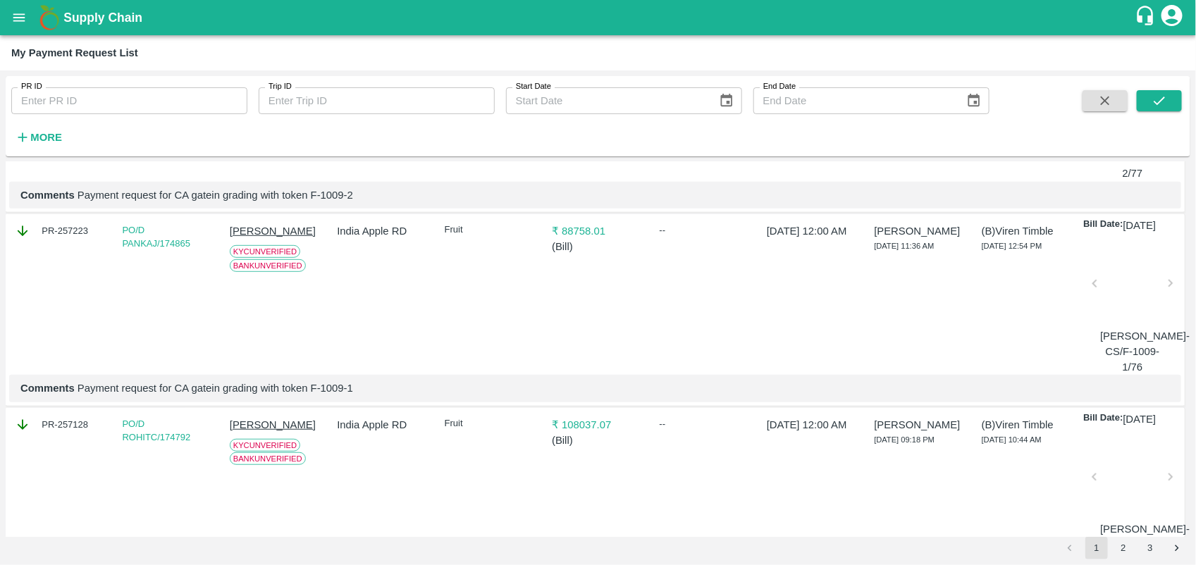
scroll to position [2765, 0]
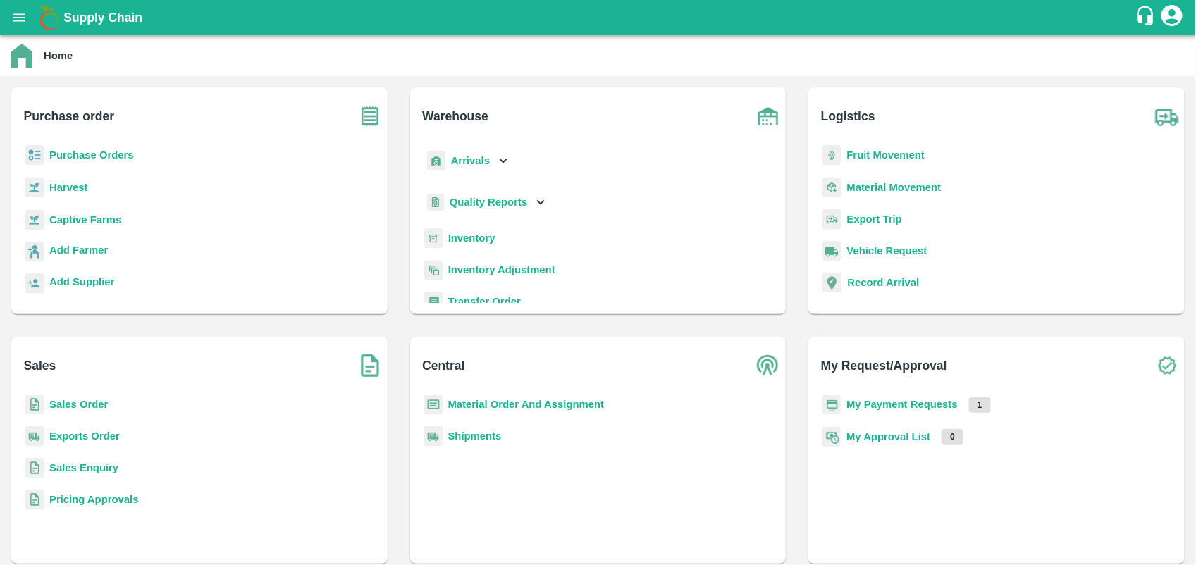
click at [477, 164] on b "Arrivals" at bounding box center [470, 160] width 39 height 11
click at [471, 219] on span "DC Arrivals" at bounding box center [488, 226] width 52 height 16
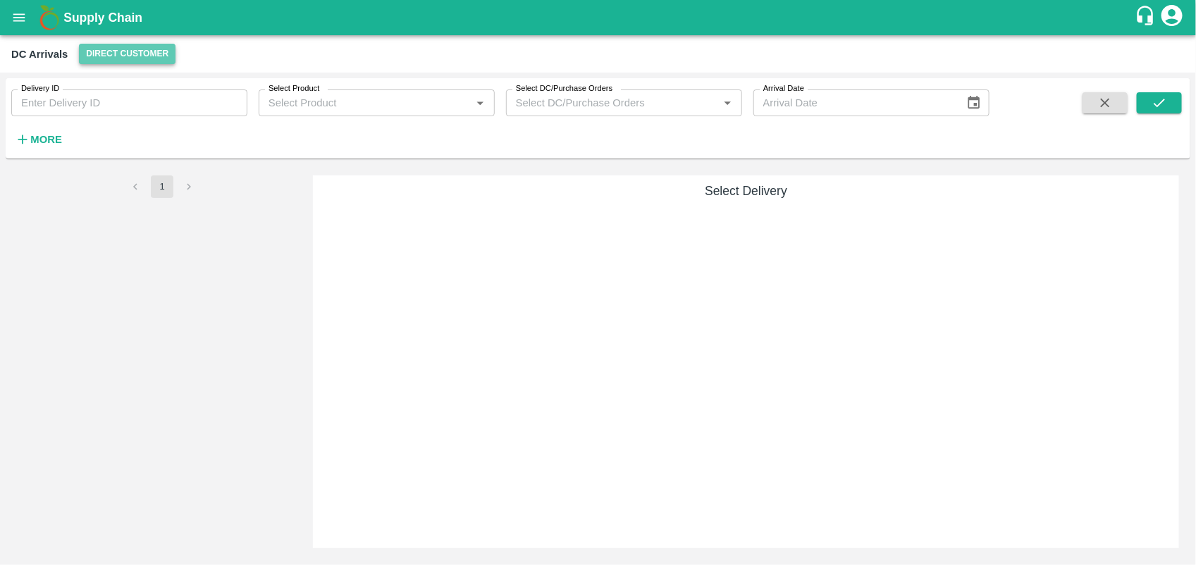
click at [135, 44] on button "Direct Customer" at bounding box center [127, 54] width 97 height 20
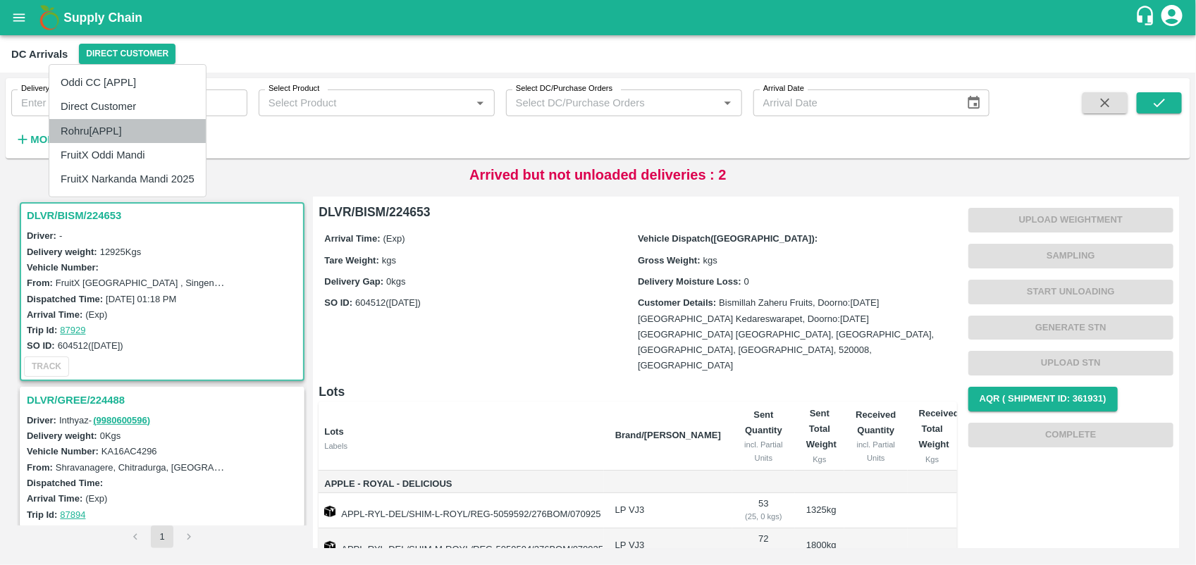
click at [108, 121] on li "Rohru[APPL]" at bounding box center [127, 131] width 156 height 24
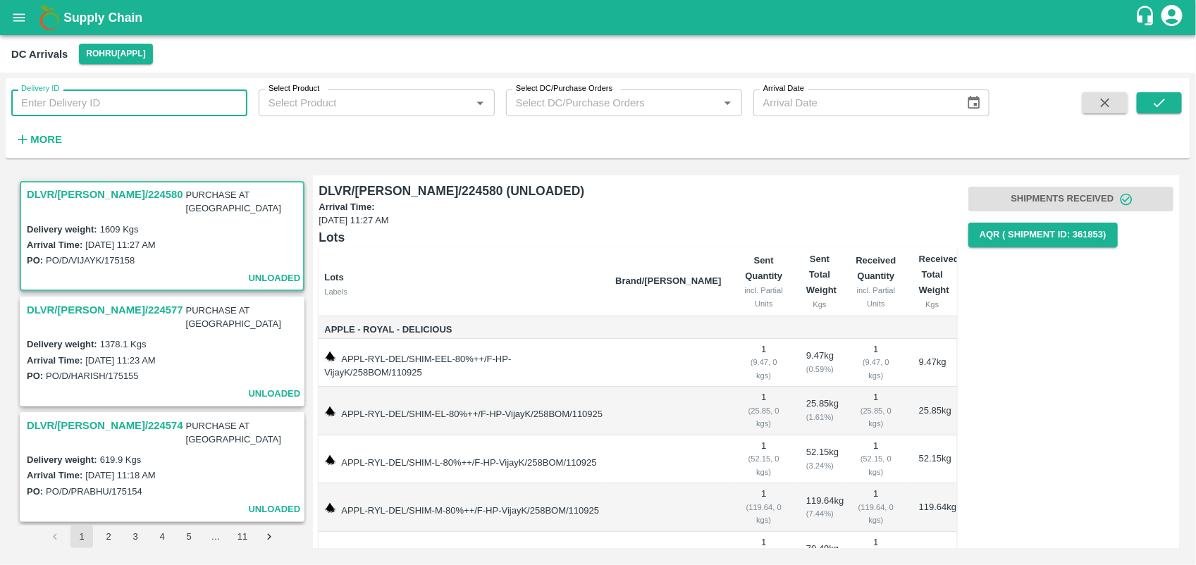
click at [156, 94] on input "Delivery ID" at bounding box center [129, 103] width 236 height 27
type input "354970"
click at [1172, 109] on button "submit" at bounding box center [1159, 102] width 45 height 21
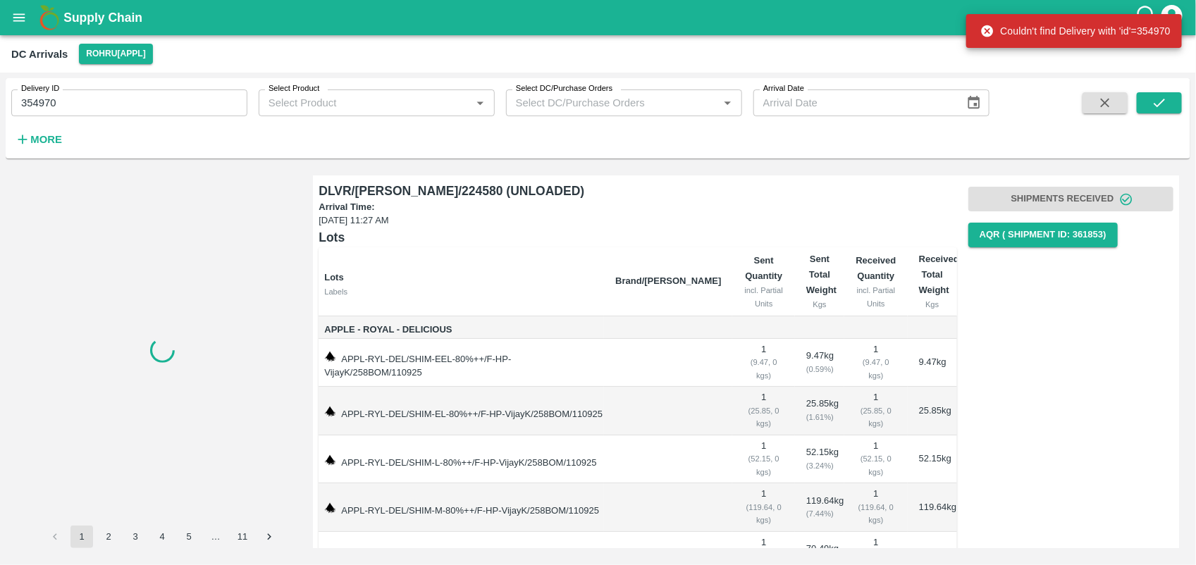
click at [28, 13] on button "open drawer" at bounding box center [19, 17] width 32 height 32
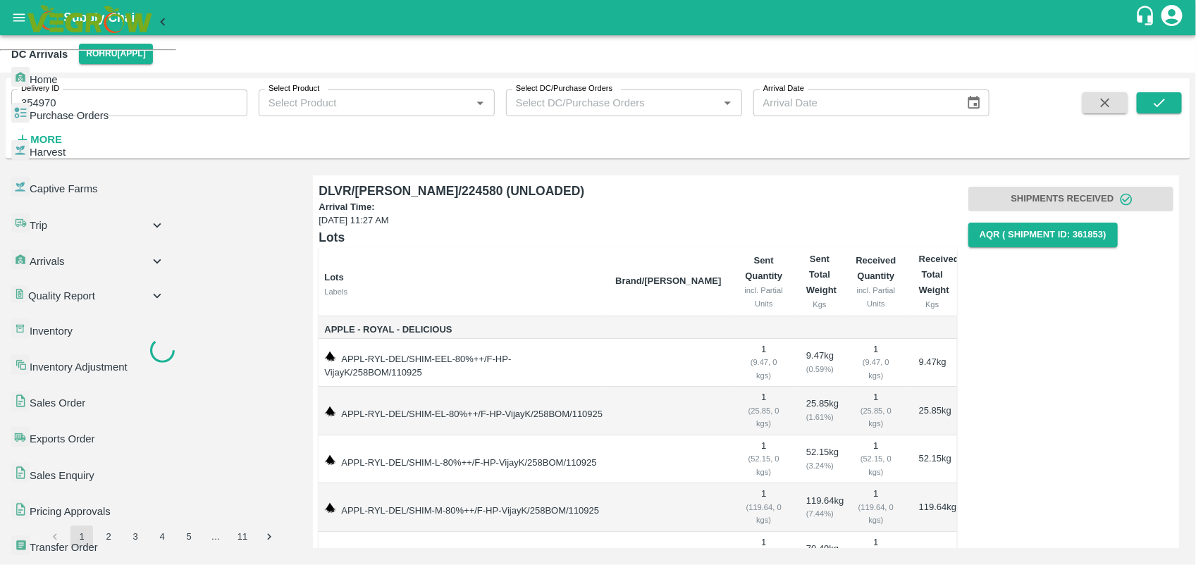
click at [88, 395] on span "Sales Order" at bounding box center [97, 403] width 135 height 16
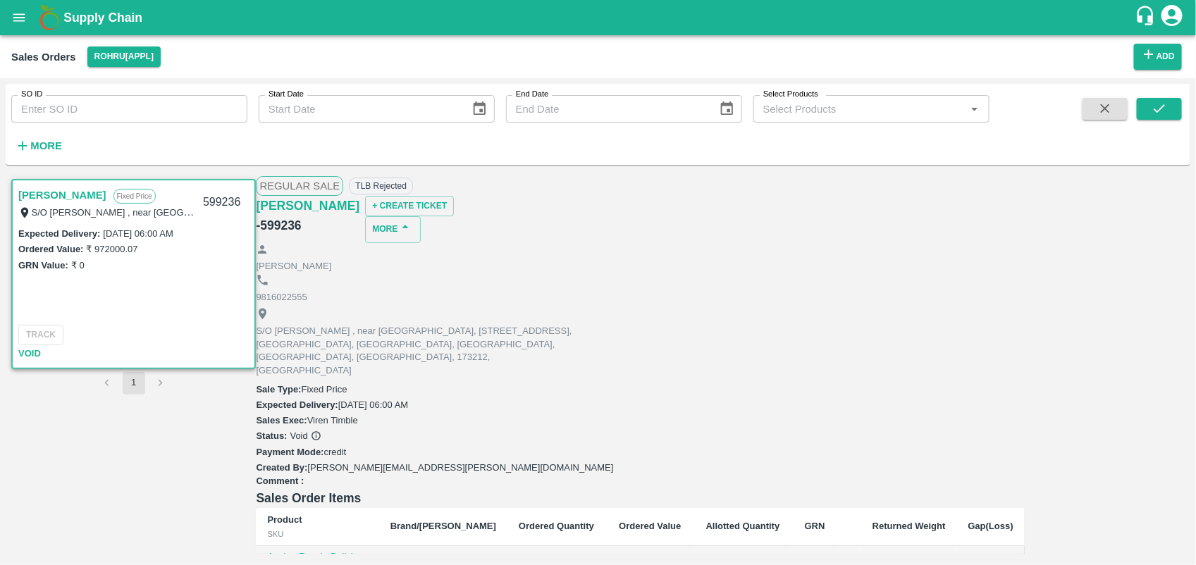
click at [116, 39] on div "Sales Orders Rohru[APPL] Add" at bounding box center [598, 56] width 1196 height 43
click at [118, 56] on button "Rohru[APPL]" at bounding box center [123, 57] width 73 height 20
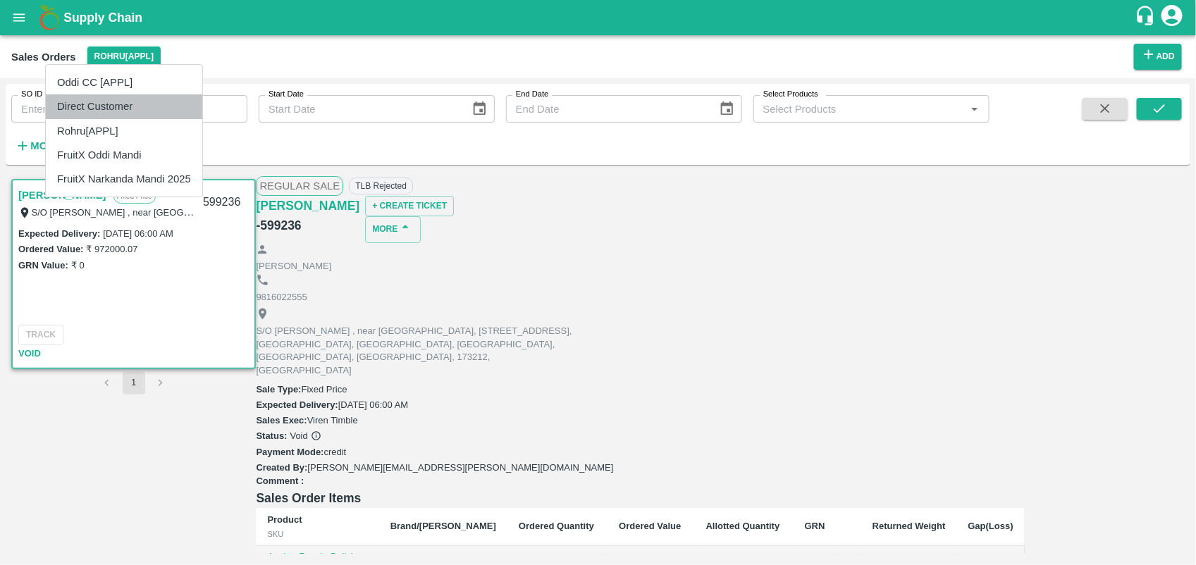
click at [85, 104] on li "Direct Customer" at bounding box center [124, 106] width 156 height 24
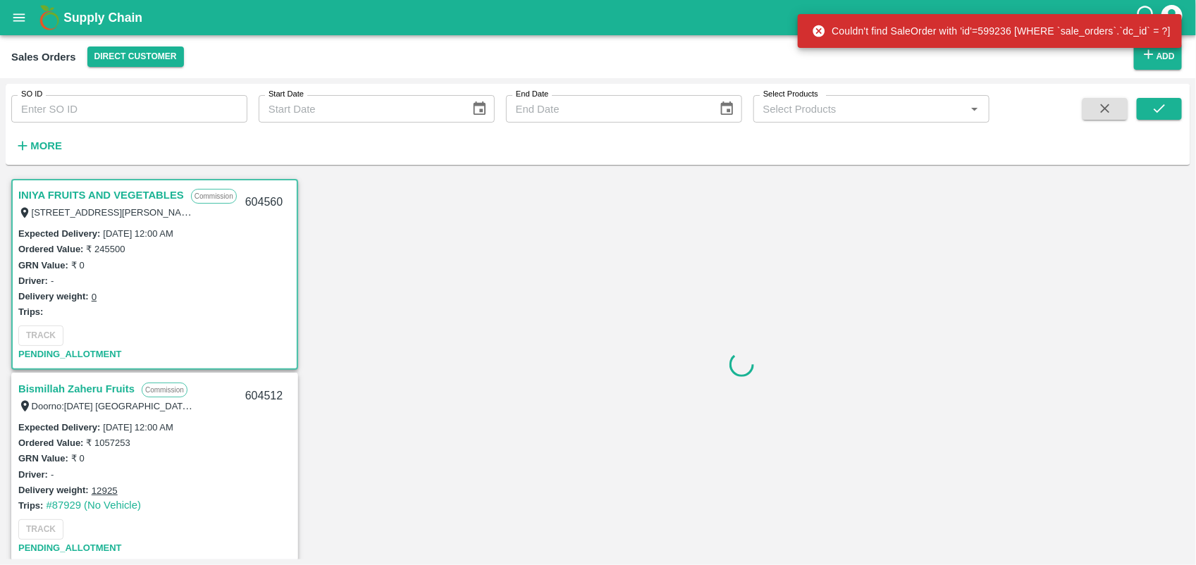
click at [64, 101] on input "SO ID" at bounding box center [129, 108] width 236 height 27
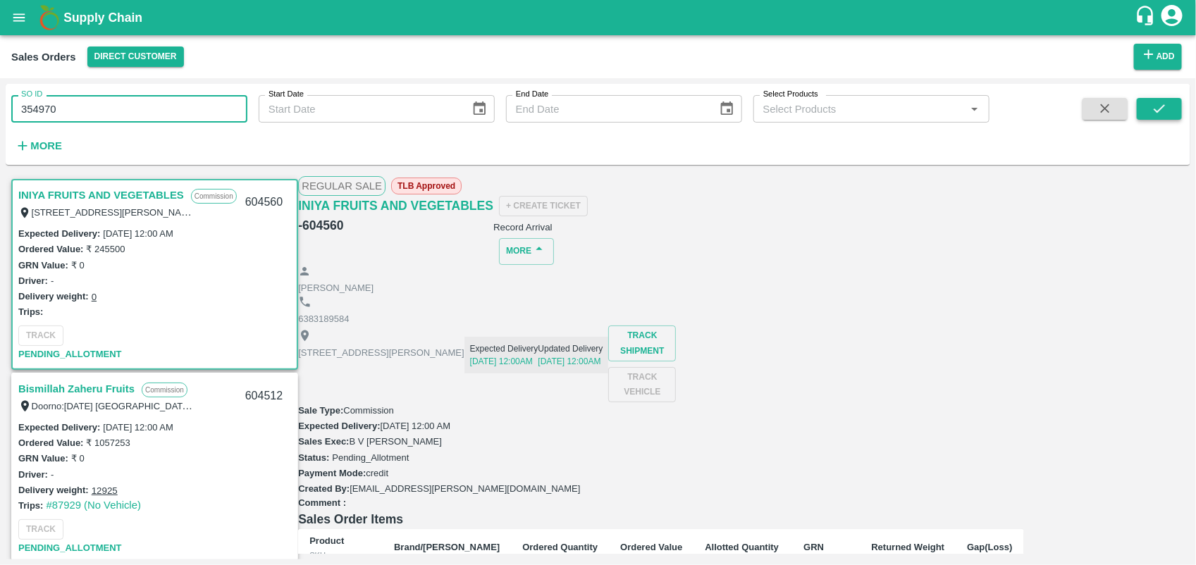
type input "354970"
click at [1154, 106] on icon "submit" at bounding box center [1160, 109] width 16 height 16
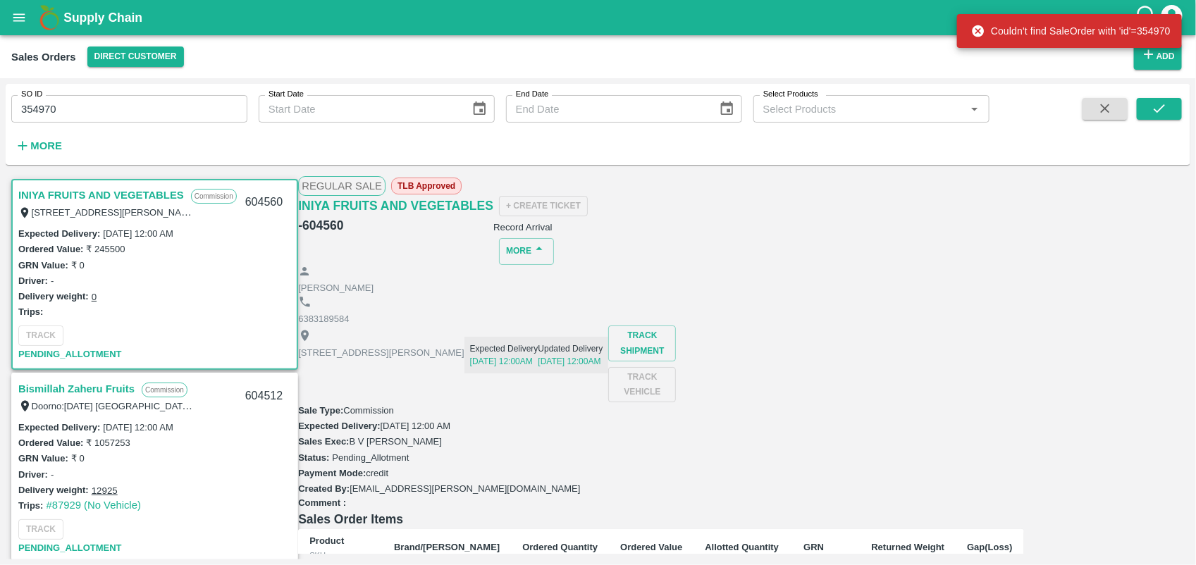
click at [16, 28] on button "open drawer" at bounding box center [19, 17] width 32 height 32
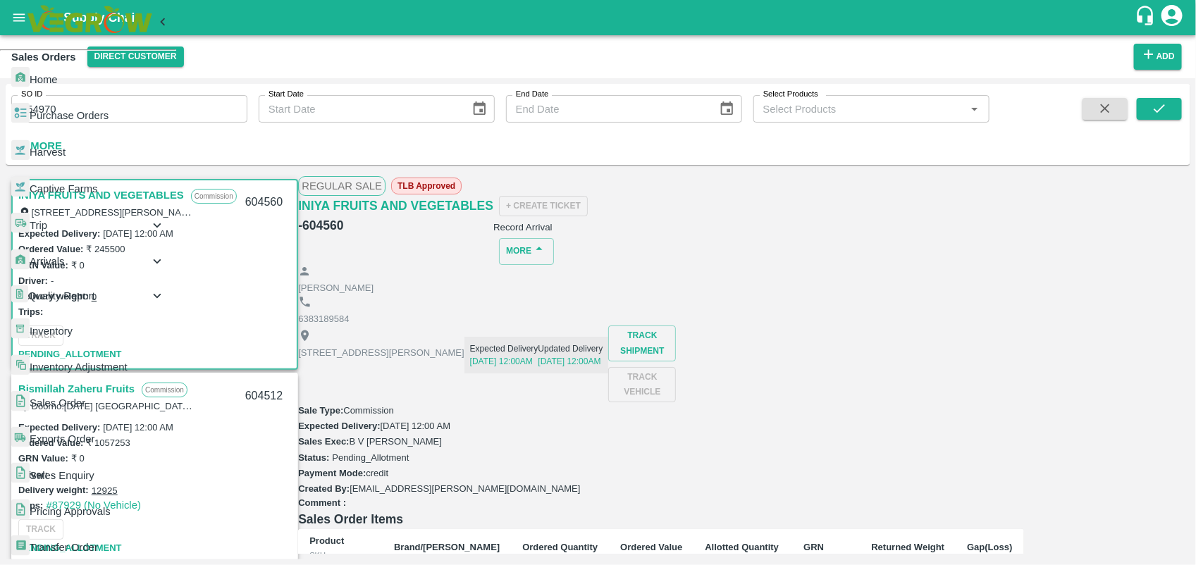
drag, startPoint x: 76, startPoint y: 483, endPoint x: 61, endPoint y: 487, distance: 16.1
click at [61, 540] on span "Transfer Order" at bounding box center [97, 548] width 135 height 16
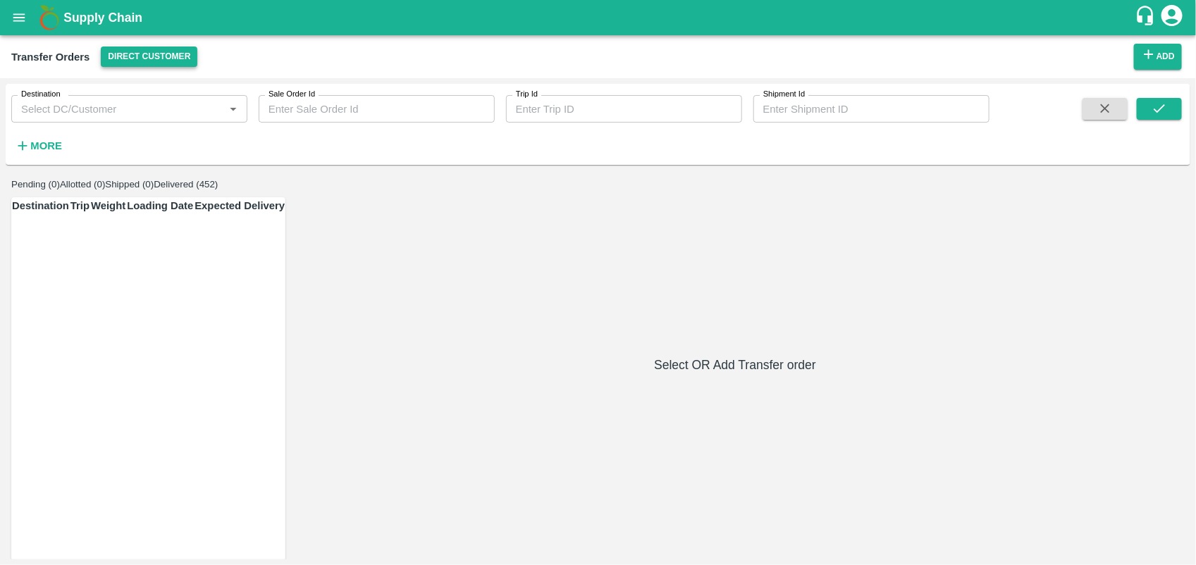
click at [141, 59] on button "Direct Customer" at bounding box center [149, 57] width 97 height 20
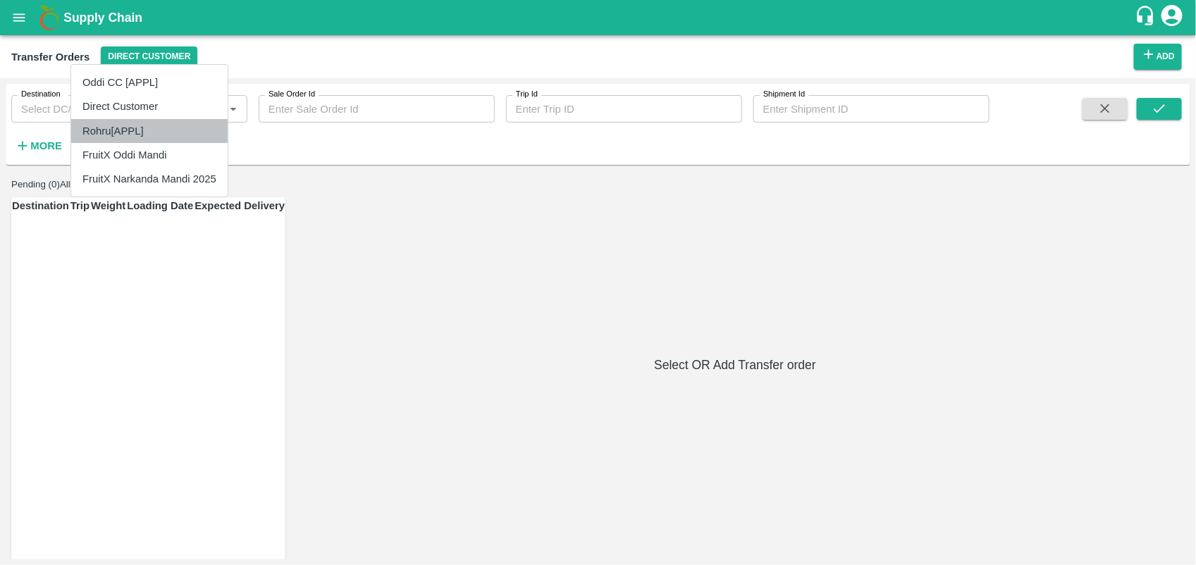
click at [101, 128] on li "Rohru[APPL]" at bounding box center [149, 131] width 156 height 24
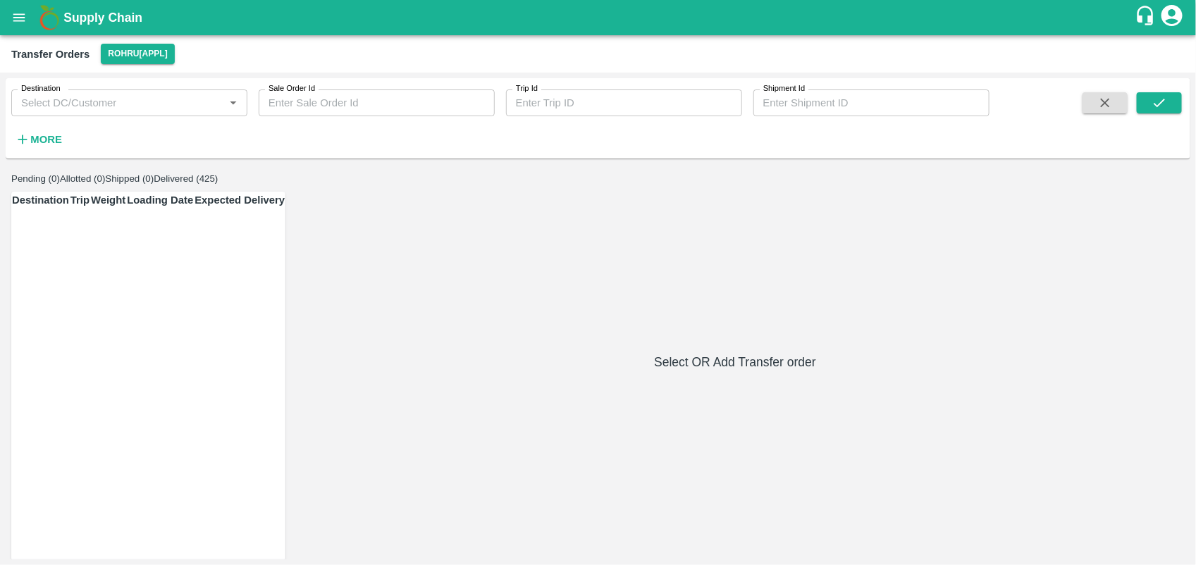
click at [19, 22] on icon "open drawer" at bounding box center [19, 18] width 16 height 16
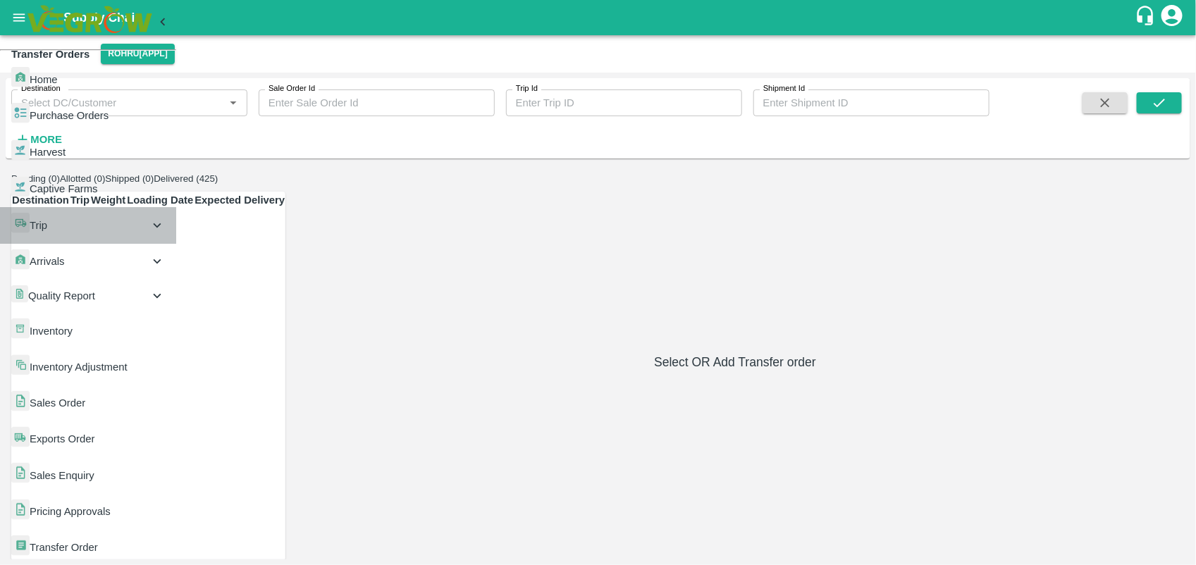
click at [103, 218] on span "Trip" at bounding box center [90, 226] width 120 height 16
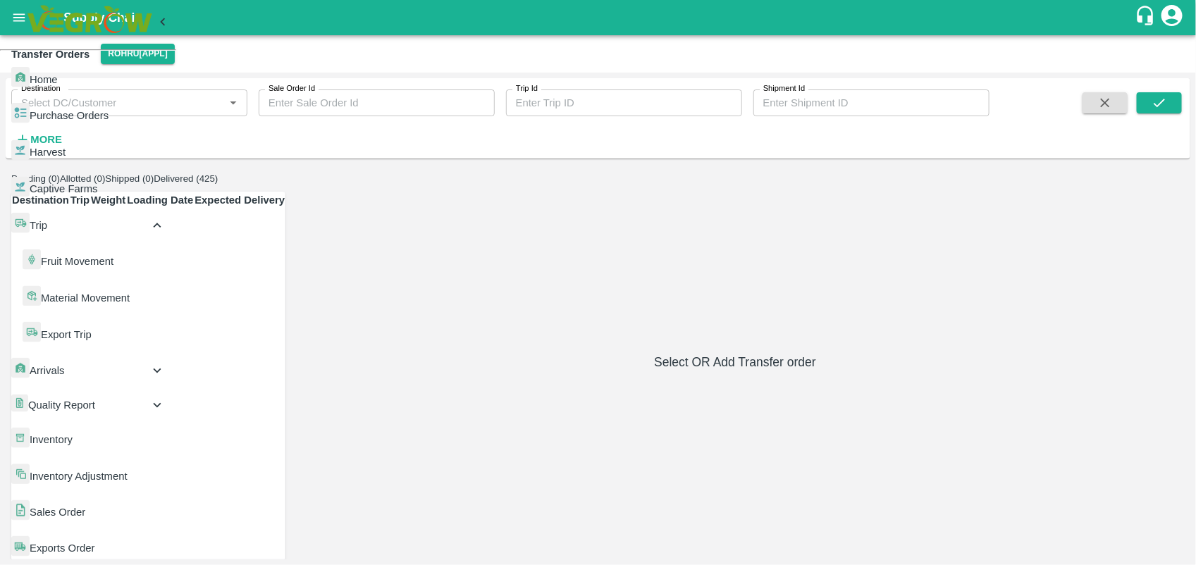
click at [108, 254] on span "Fruit Movement" at bounding box center [103, 262] width 124 height 16
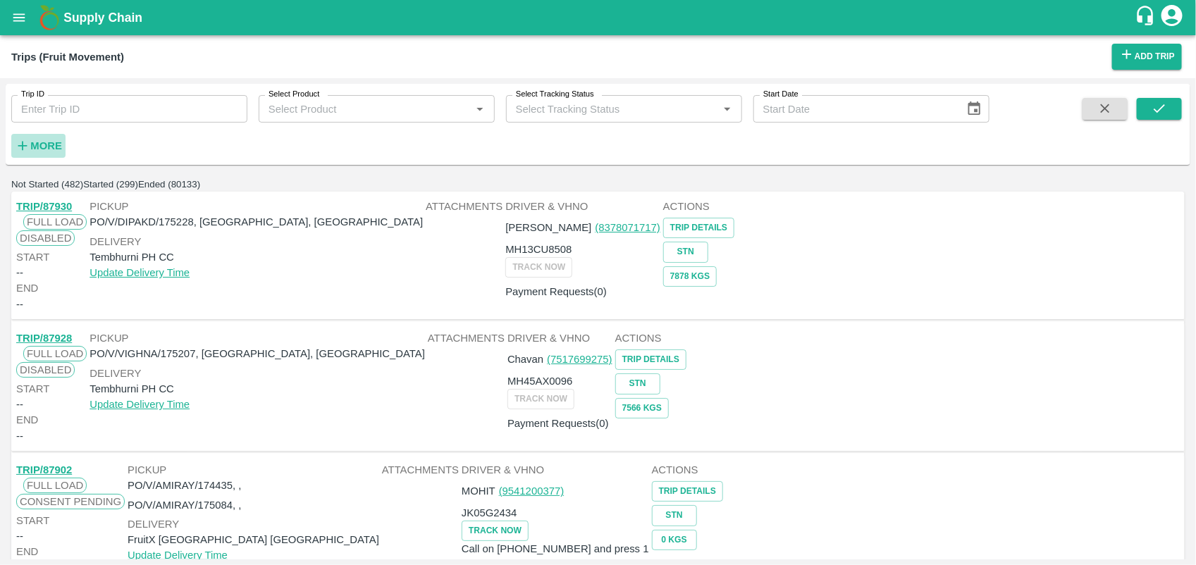
click at [61, 134] on button "More" at bounding box center [38, 146] width 54 height 24
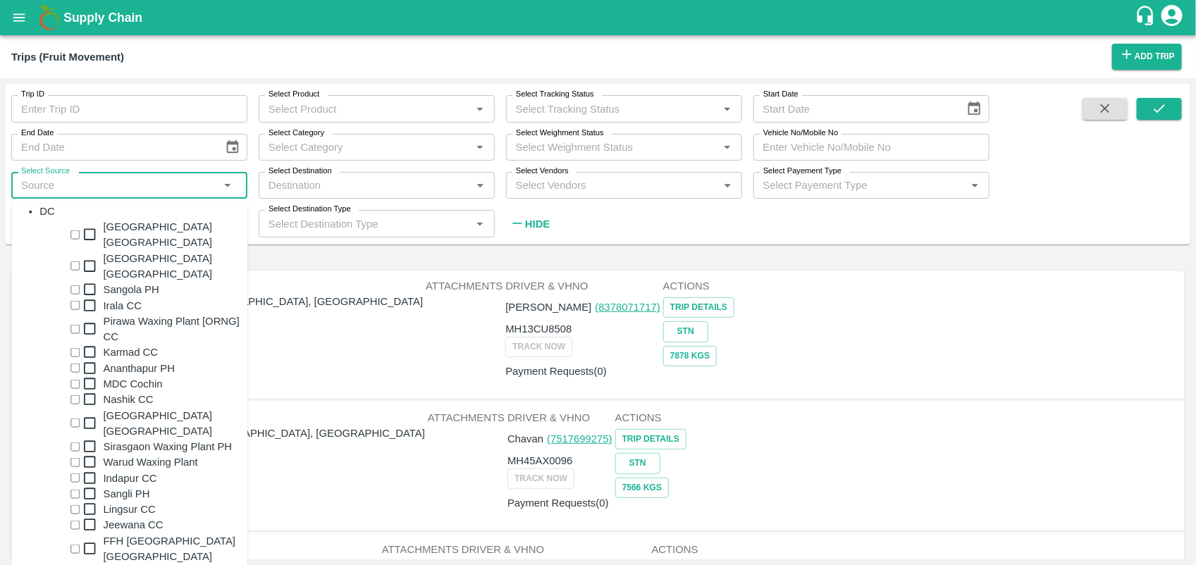
click at [116, 176] on input "Select Source" at bounding box center [118, 185] width 204 height 18
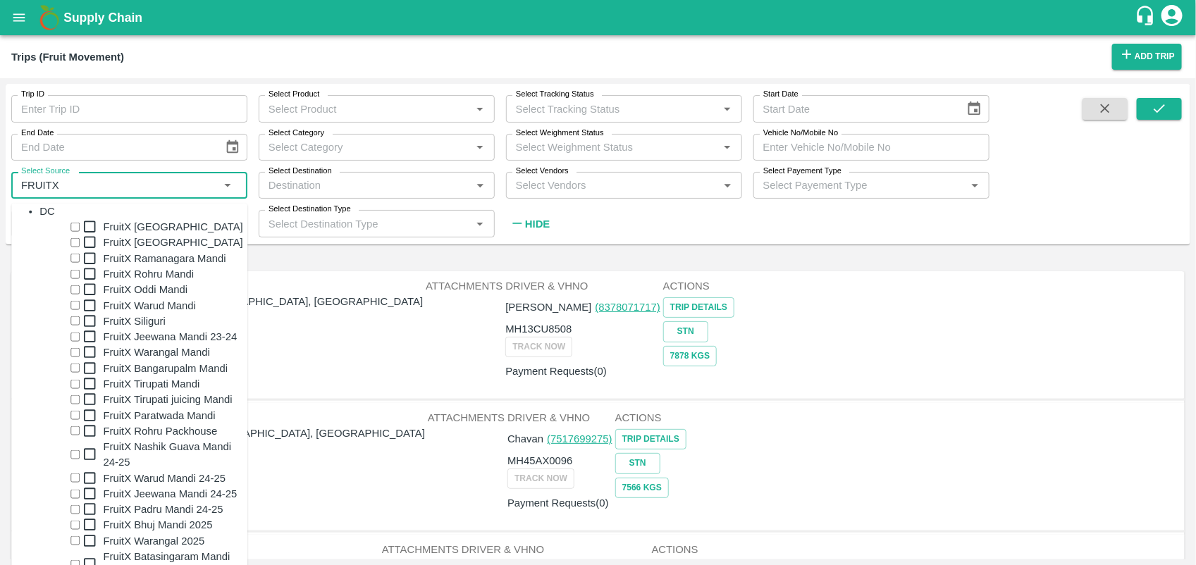
type input "FRUITX R"
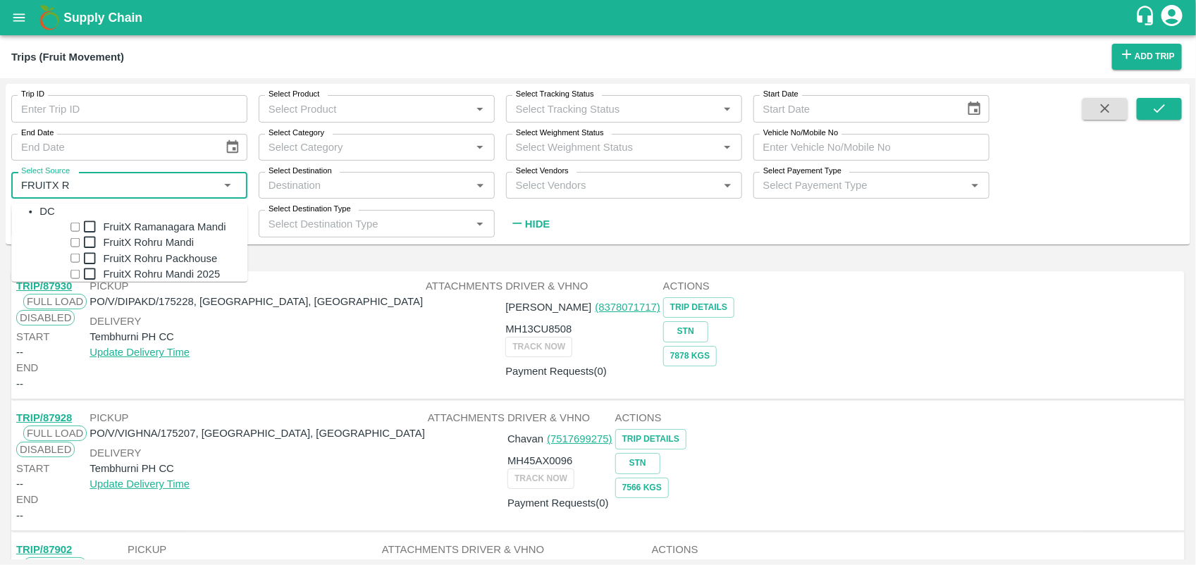
click at [152, 282] on div "FruitX Rohru Mandi 2025" at bounding box center [162, 274] width 117 height 16
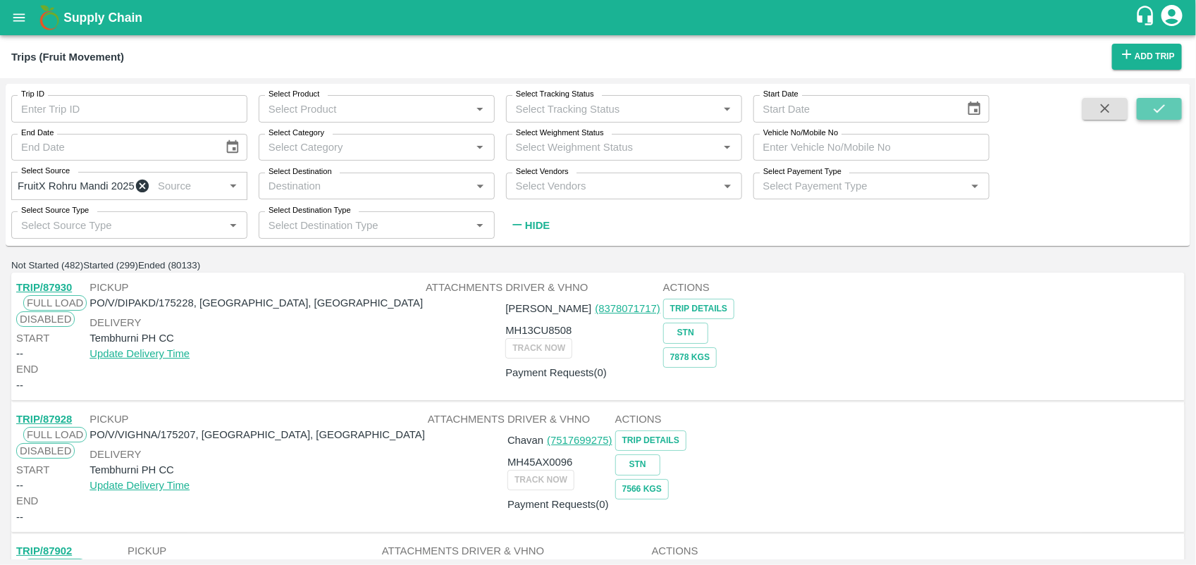
click at [1169, 104] on button "submit" at bounding box center [1159, 108] width 45 height 21
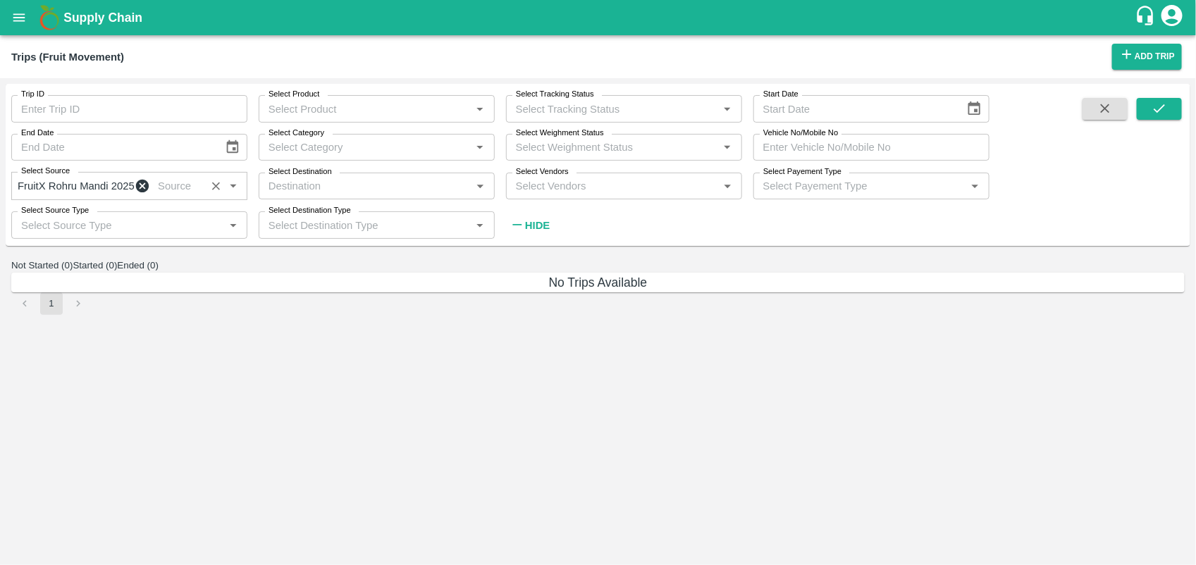
click at [135, 181] on icon at bounding box center [143, 186] width 16 height 16
click at [316, 167] on label "Select Destination" at bounding box center [300, 171] width 63 height 11
click at [316, 176] on input "Select Destination" at bounding box center [365, 185] width 204 height 18
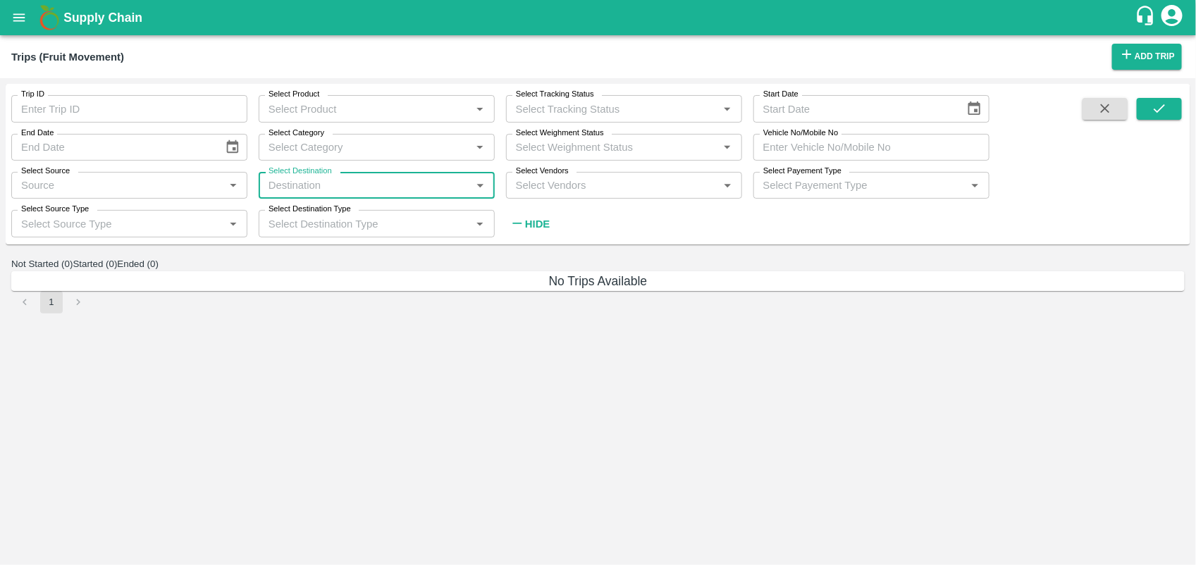
click at [323, 176] on input "Select Destination" at bounding box center [365, 185] width 204 height 18
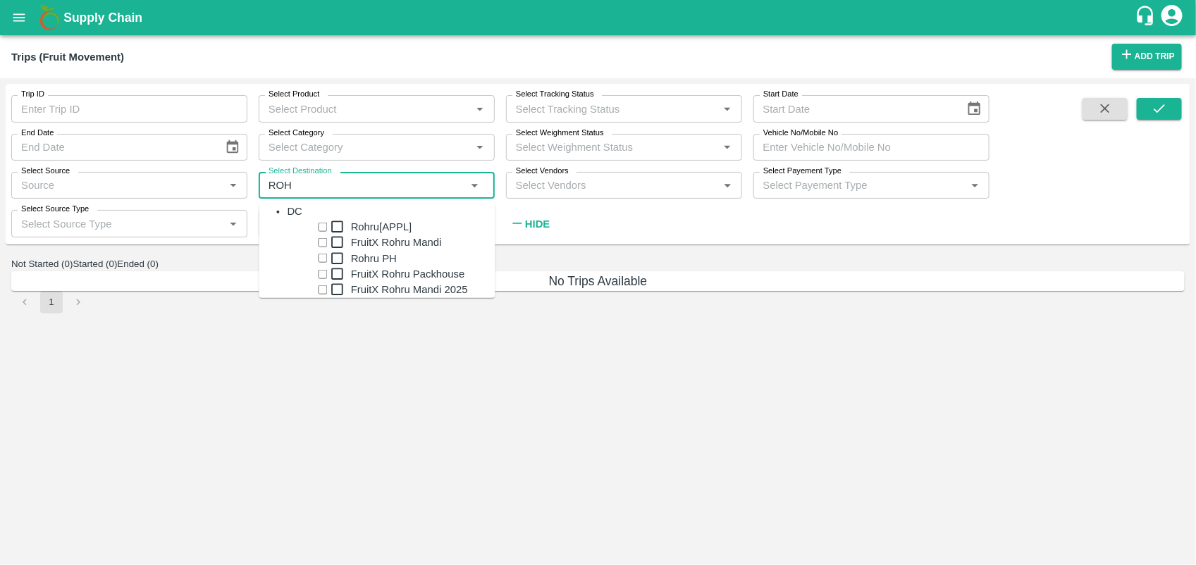
type input "[PERSON_NAME]"
click at [361, 235] on div "Rohru[APPL]" at bounding box center [406, 227] width 180 height 16
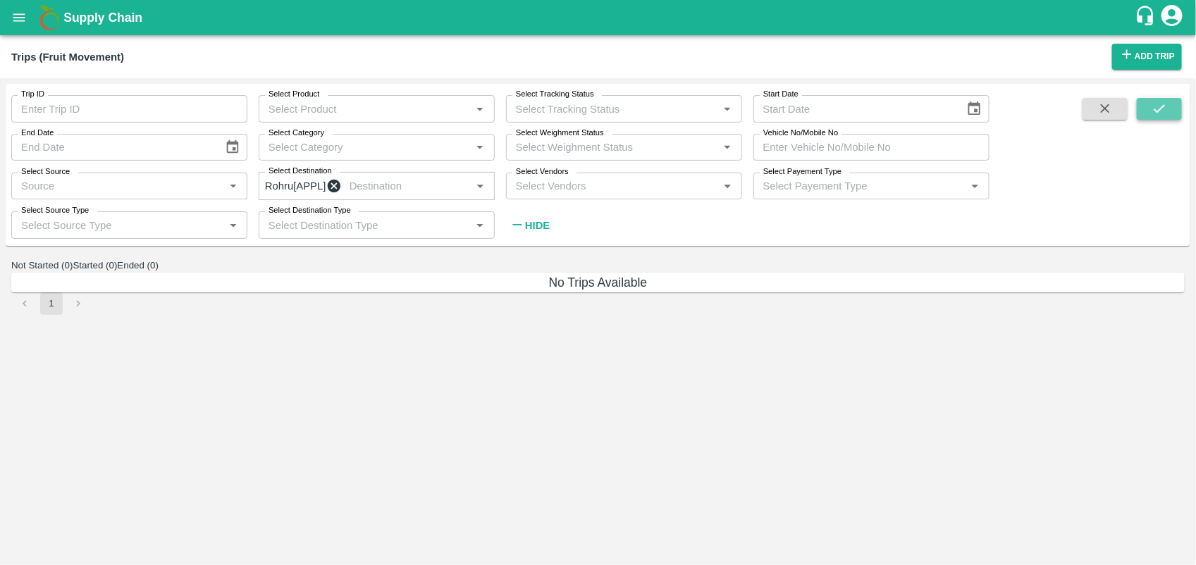
click at [1170, 101] on button "submit" at bounding box center [1159, 108] width 45 height 21
click at [159, 259] on button "Ended (7)" at bounding box center [138, 264] width 42 height 11
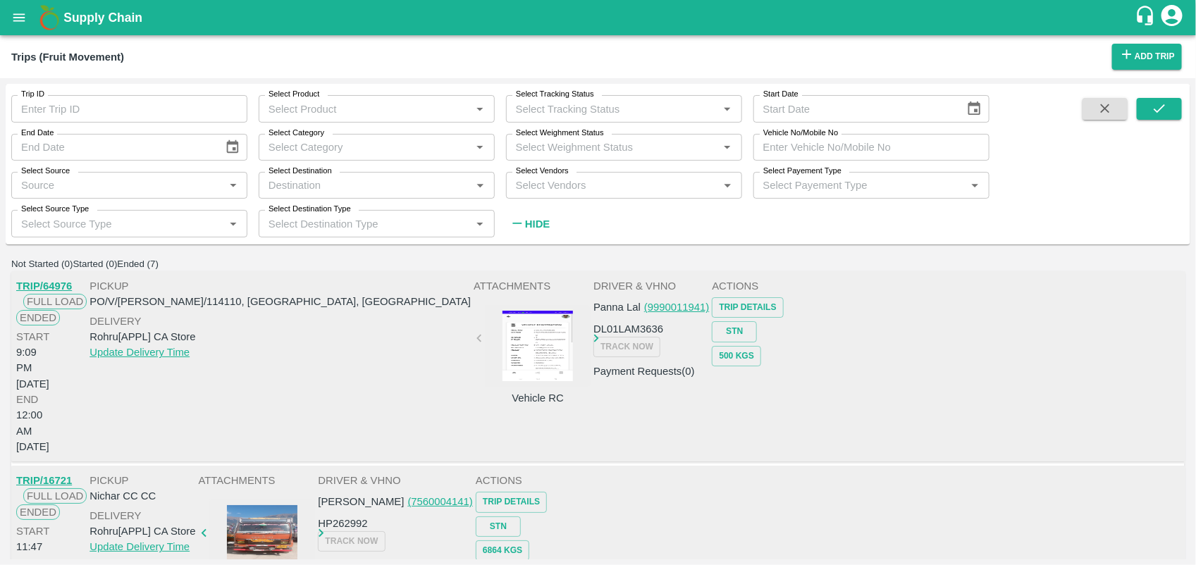
click at [591, 349] on div at bounding box center [538, 346] width 106 height 82
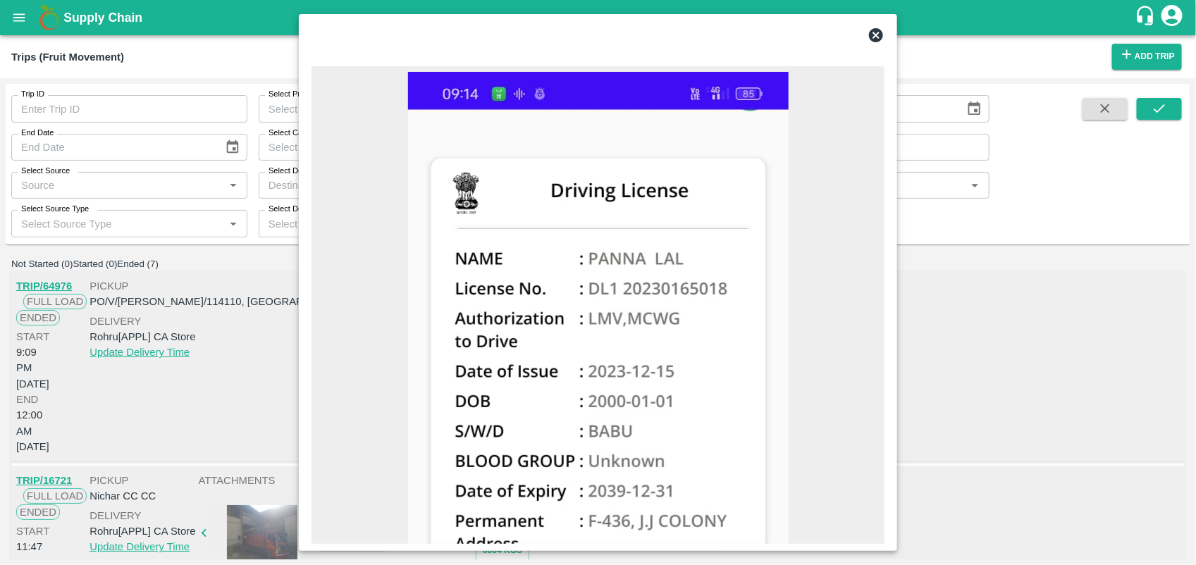
click at [873, 42] on icon at bounding box center [876, 35] width 14 height 14
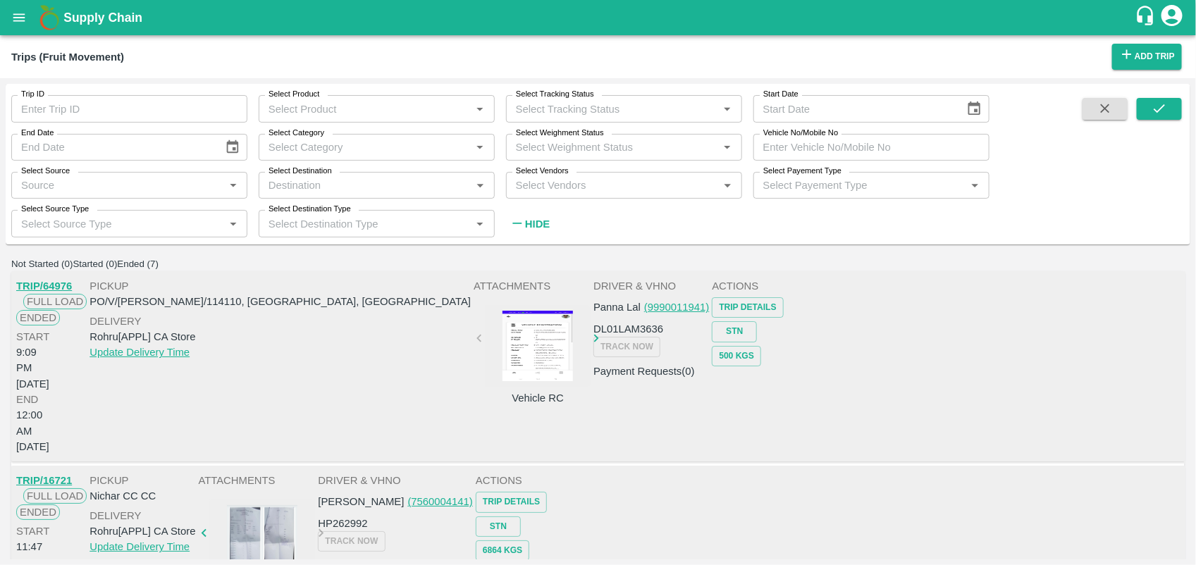
click at [55, 290] on link "TRIP/64976" at bounding box center [44, 286] width 56 height 11
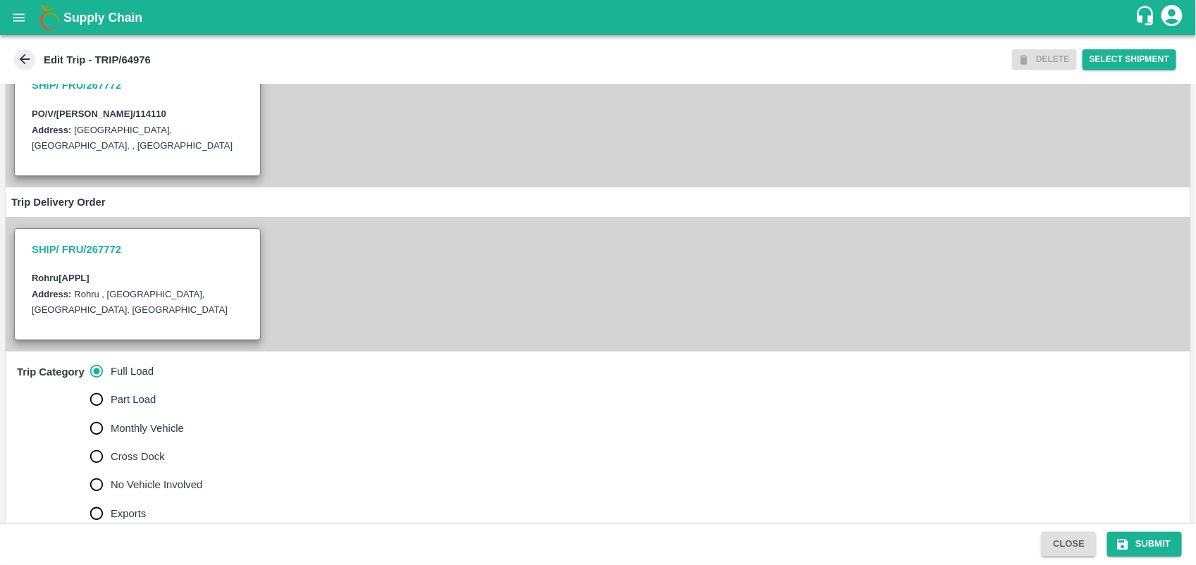
scroll to position [106, 0]
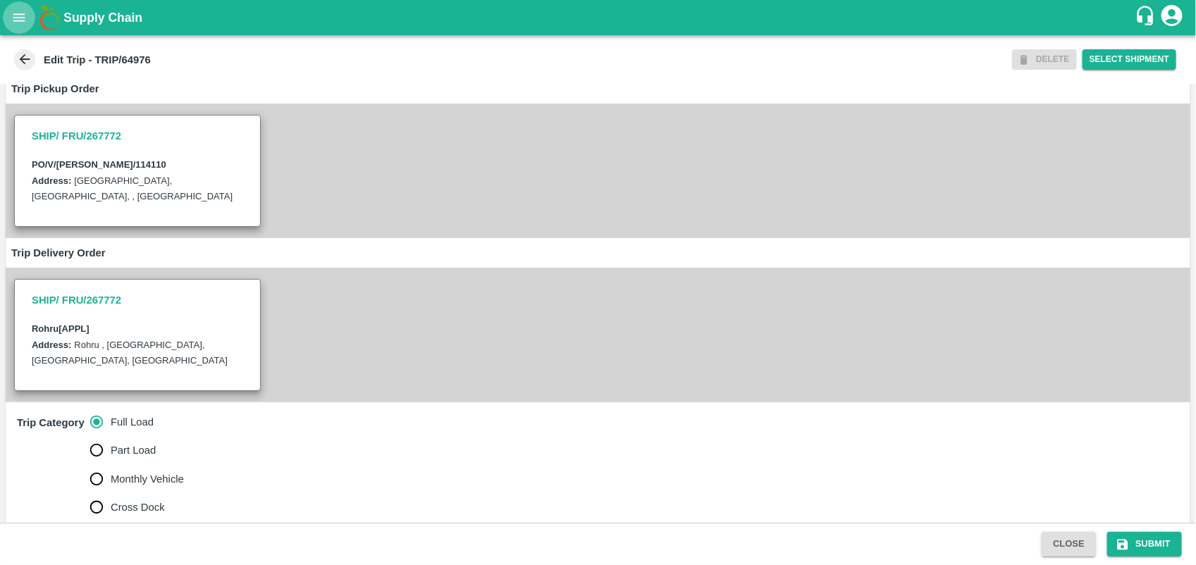
click at [22, 14] on icon "open drawer" at bounding box center [19, 17] width 12 height 8
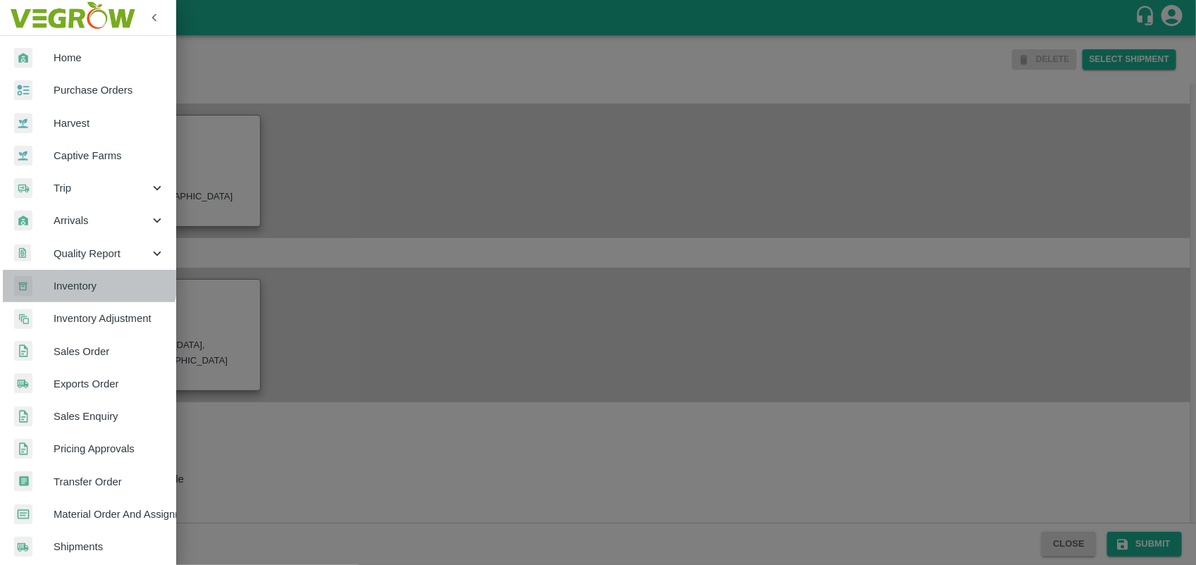
click at [70, 278] on span "Inventory" at bounding box center [109, 286] width 111 height 16
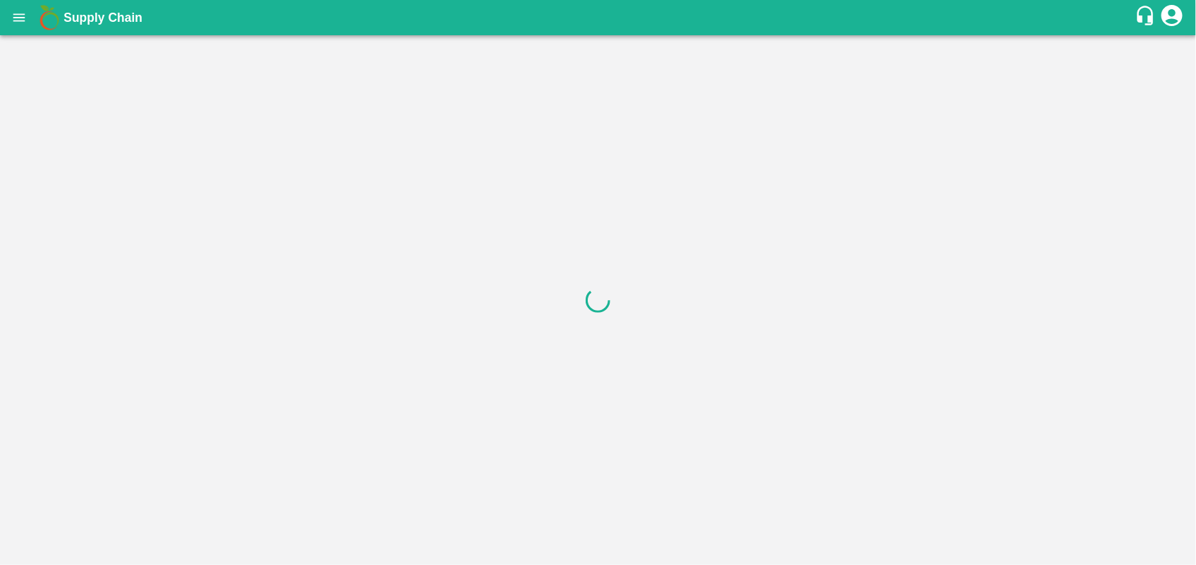
click at [11, 20] on icon "open drawer" at bounding box center [19, 18] width 16 height 16
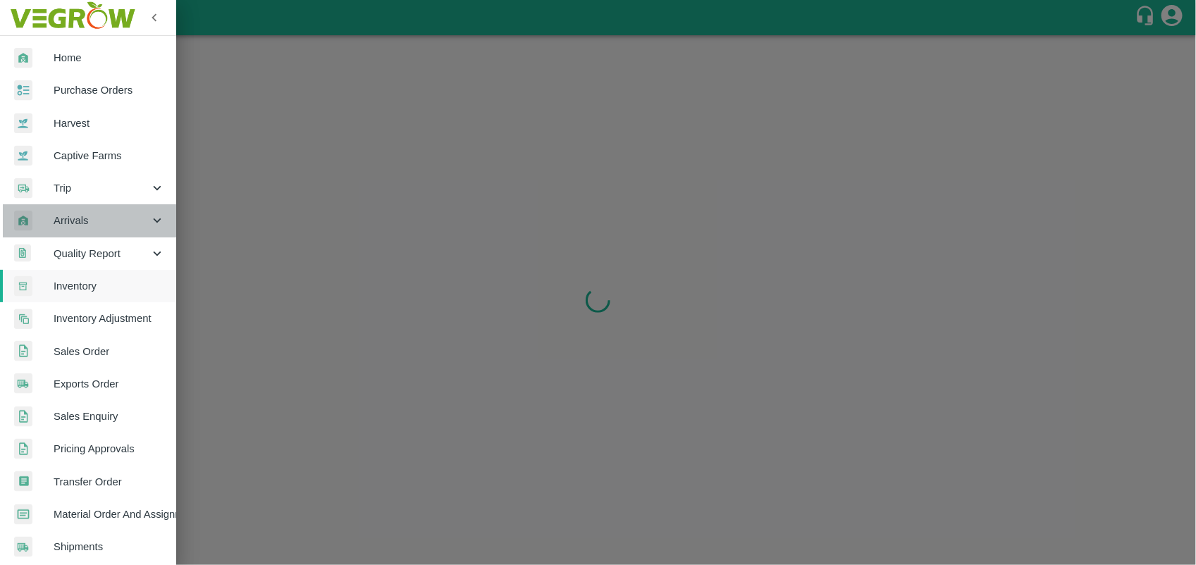
click at [95, 220] on span "Arrivals" at bounding box center [102, 221] width 96 height 16
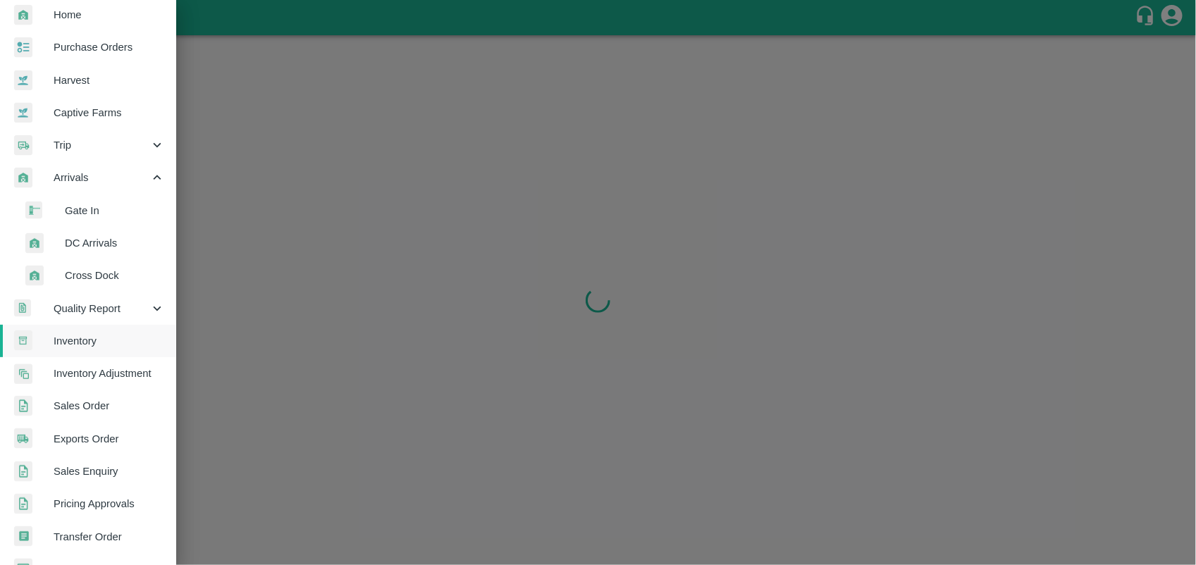
scroll to position [44, 0]
click at [95, 269] on span "Cross Dock" at bounding box center [115, 274] width 100 height 16
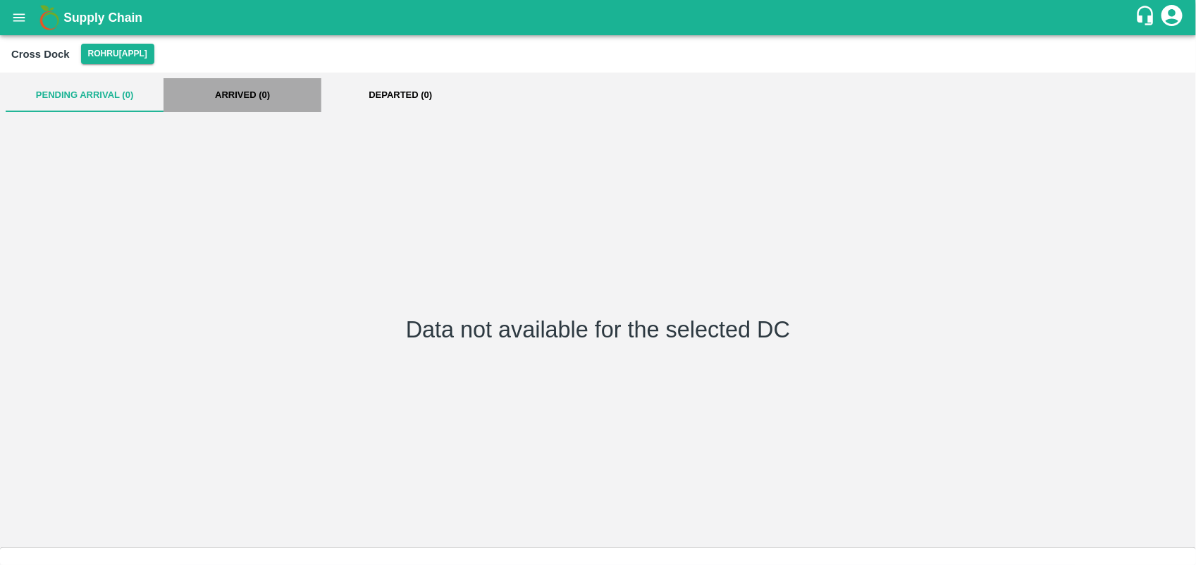
click at [229, 111] on button "ARRIVED (0)" at bounding box center [243, 95] width 158 height 34
click at [0, 11] on div "Supply Chain" at bounding box center [598, 17] width 1196 height 35
click at [16, 21] on icon "open drawer" at bounding box center [19, 17] width 12 height 8
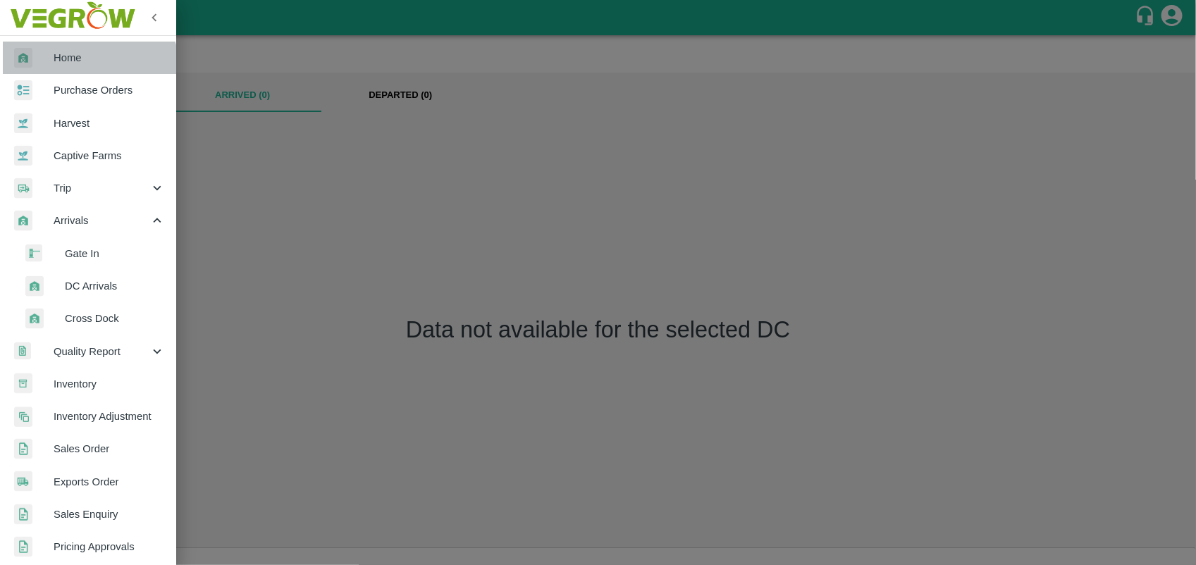
click at [80, 71] on link "Home" at bounding box center [88, 58] width 176 height 32
